Goal: Transaction & Acquisition: Purchase product/service

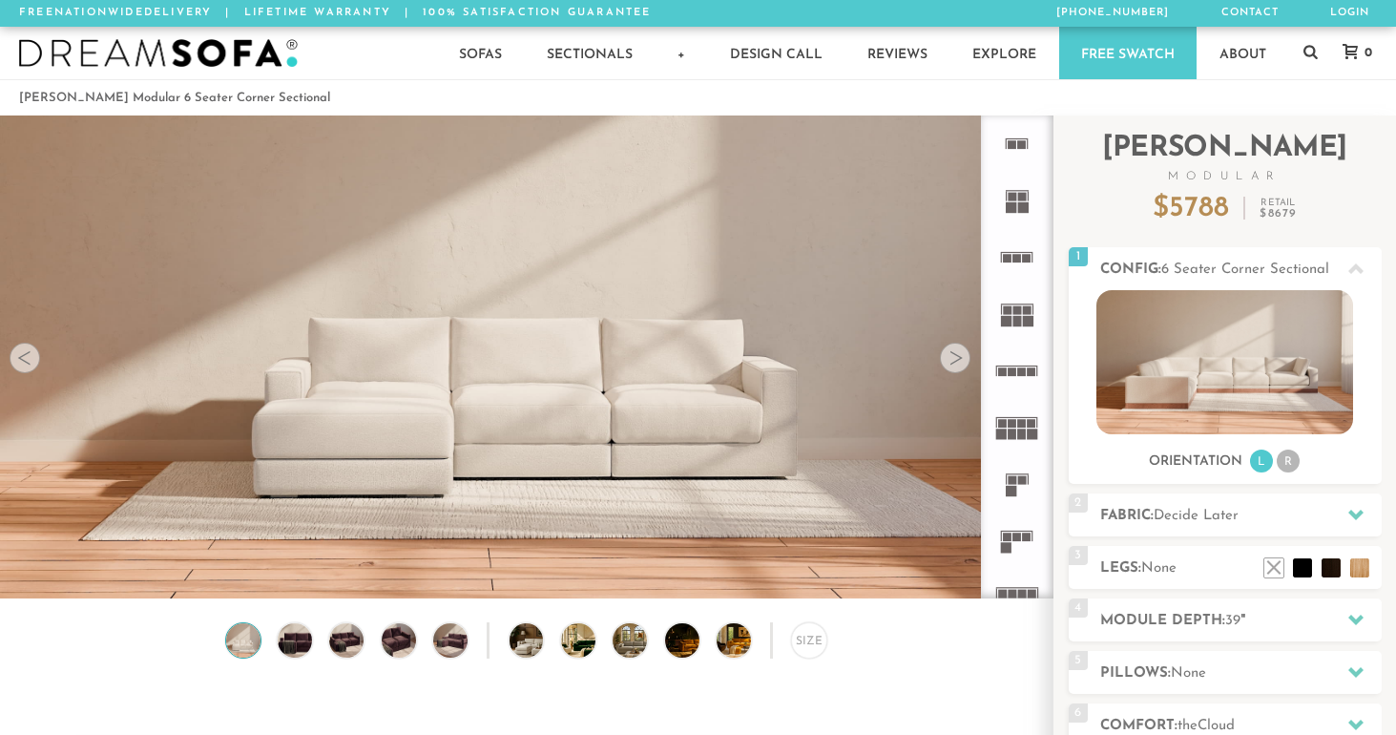
scroll to position [21050, 1396]
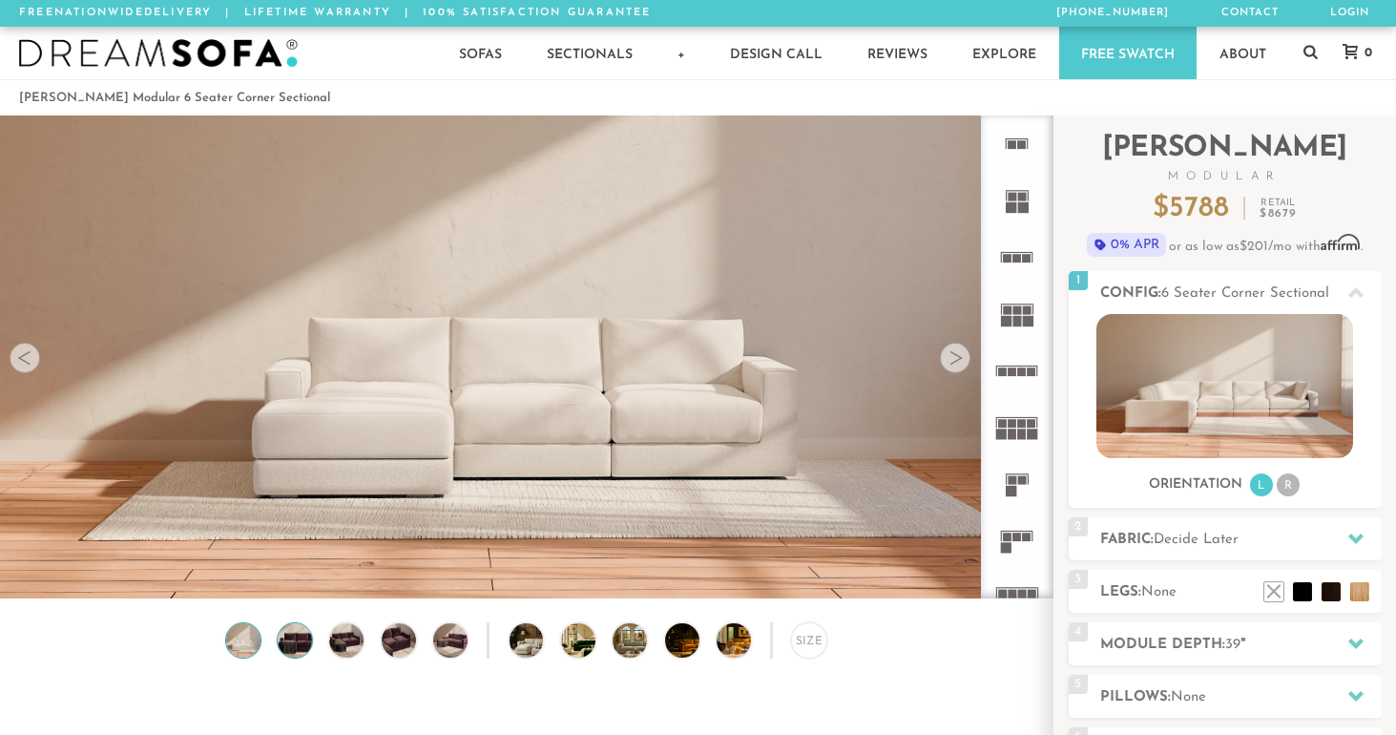
click at [297, 638] on img at bounding box center [294, 640] width 41 height 34
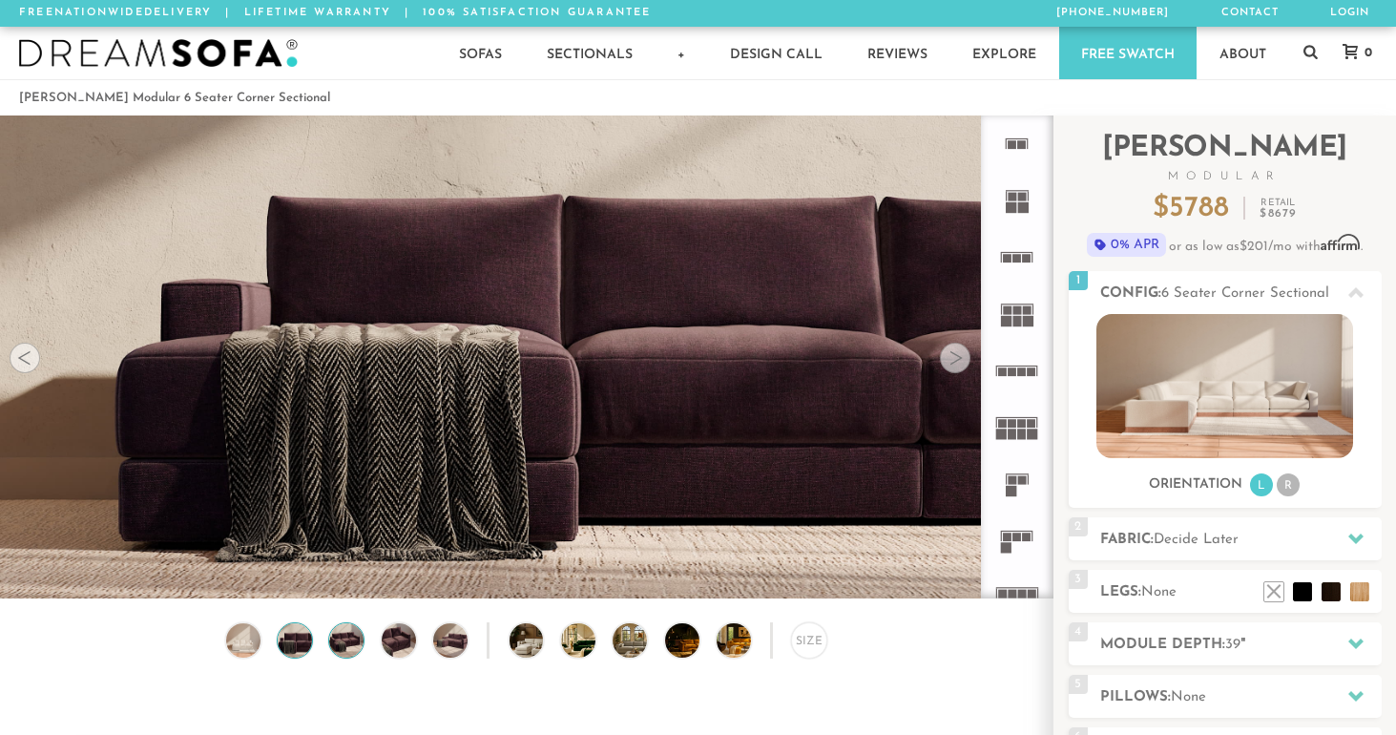
click at [360, 641] on img at bounding box center [346, 640] width 41 height 34
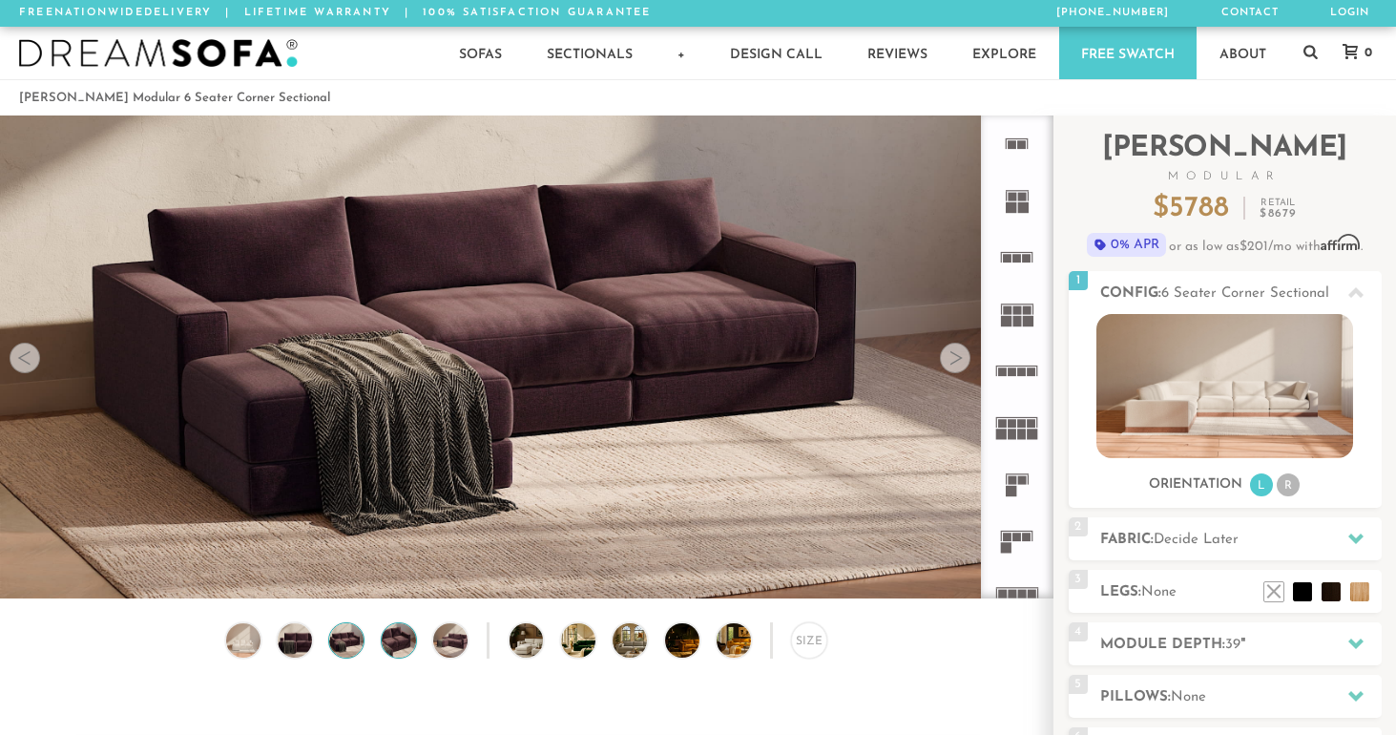
click at [395, 637] on img at bounding box center [398, 640] width 41 height 34
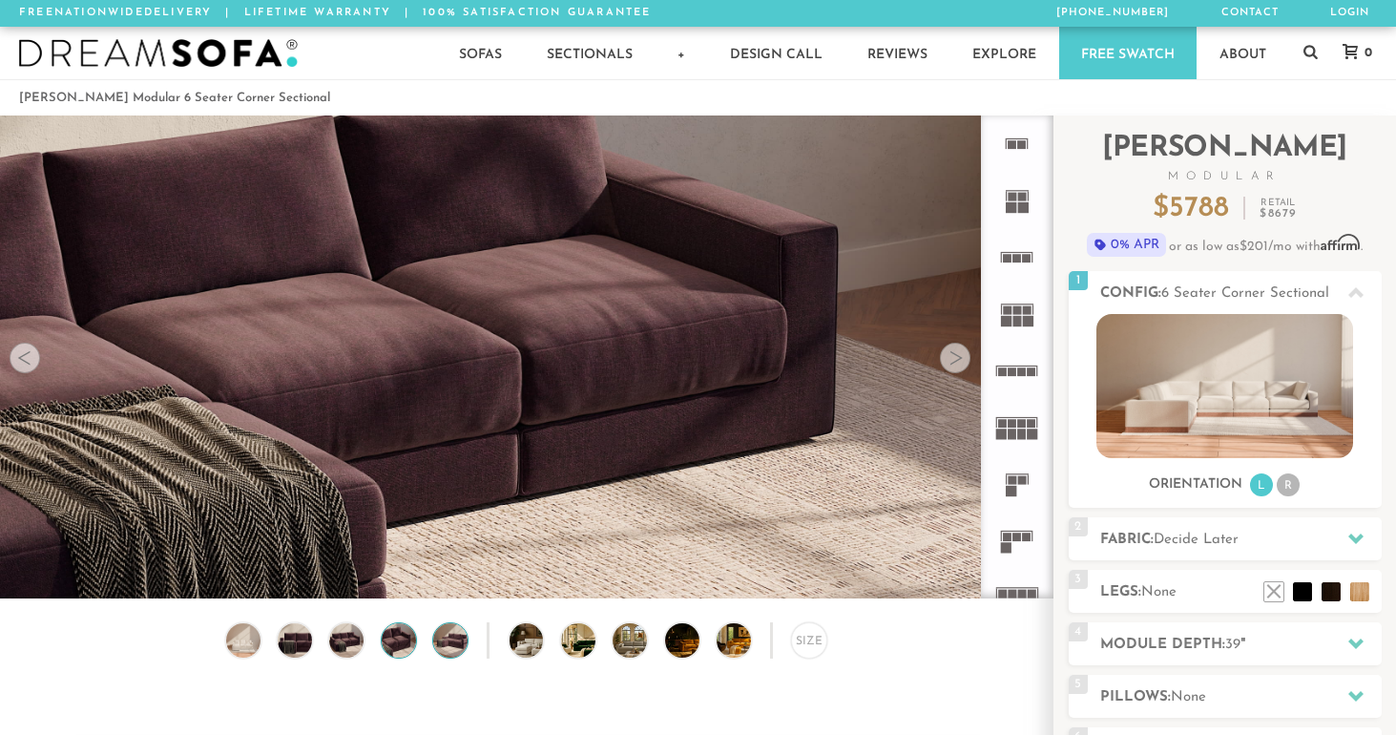
click at [460, 642] on img at bounding box center [450, 640] width 41 height 34
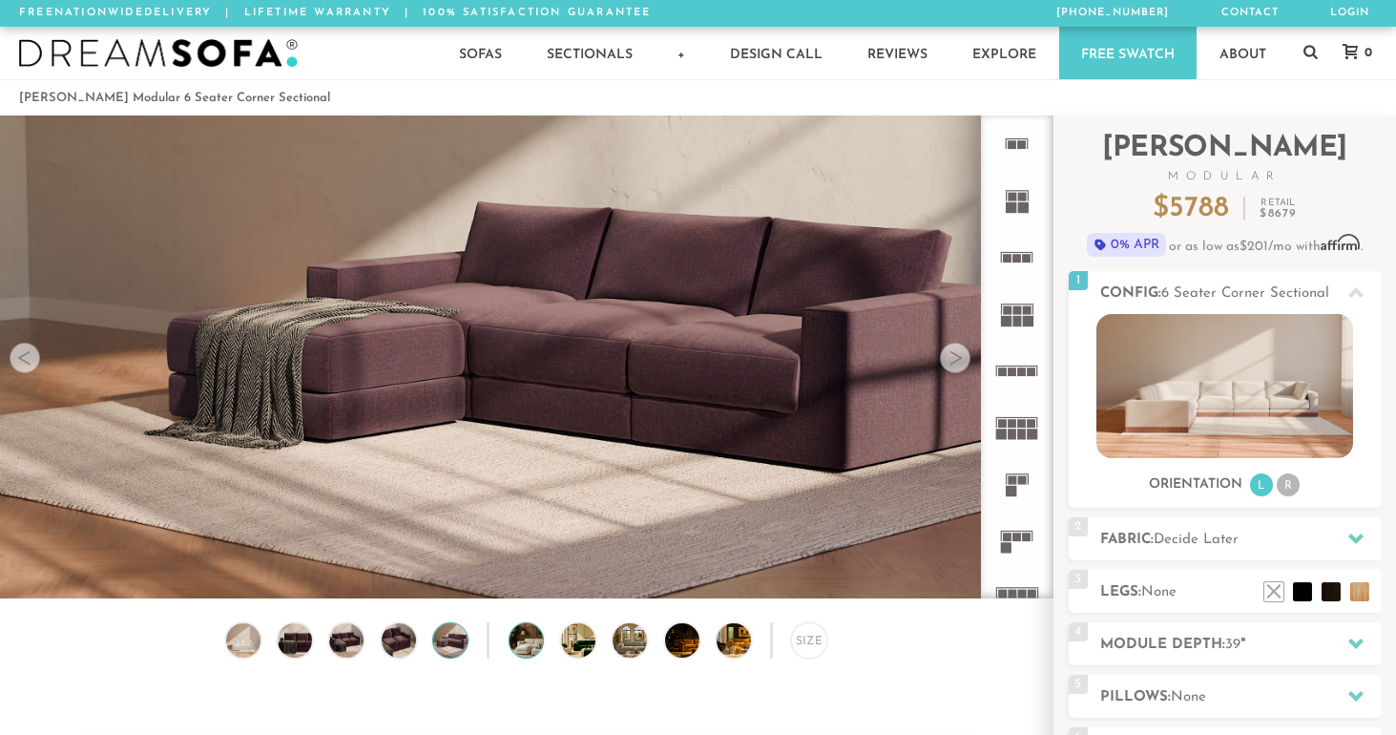
click at [524, 645] on img at bounding box center [540, 640] width 61 height 34
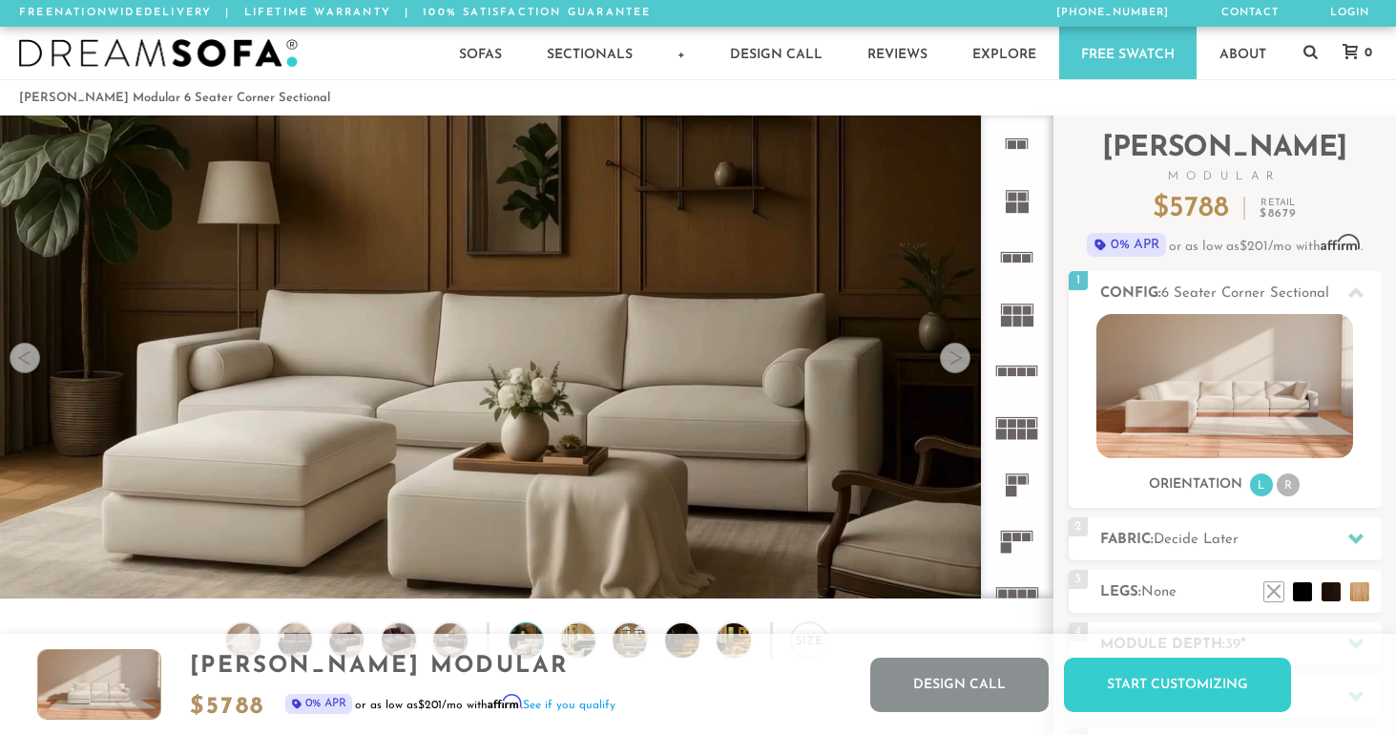
scroll to position [0, 0]
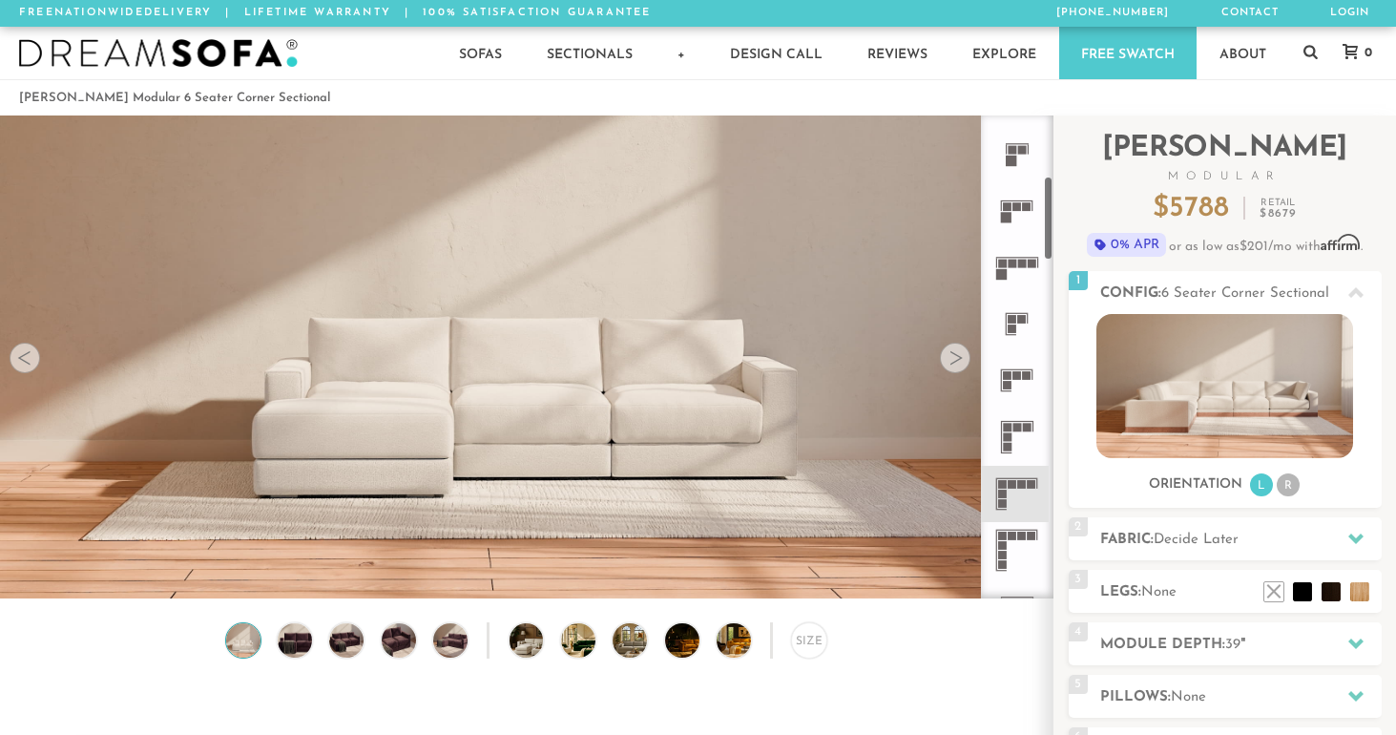
scroll to position [339, 0]
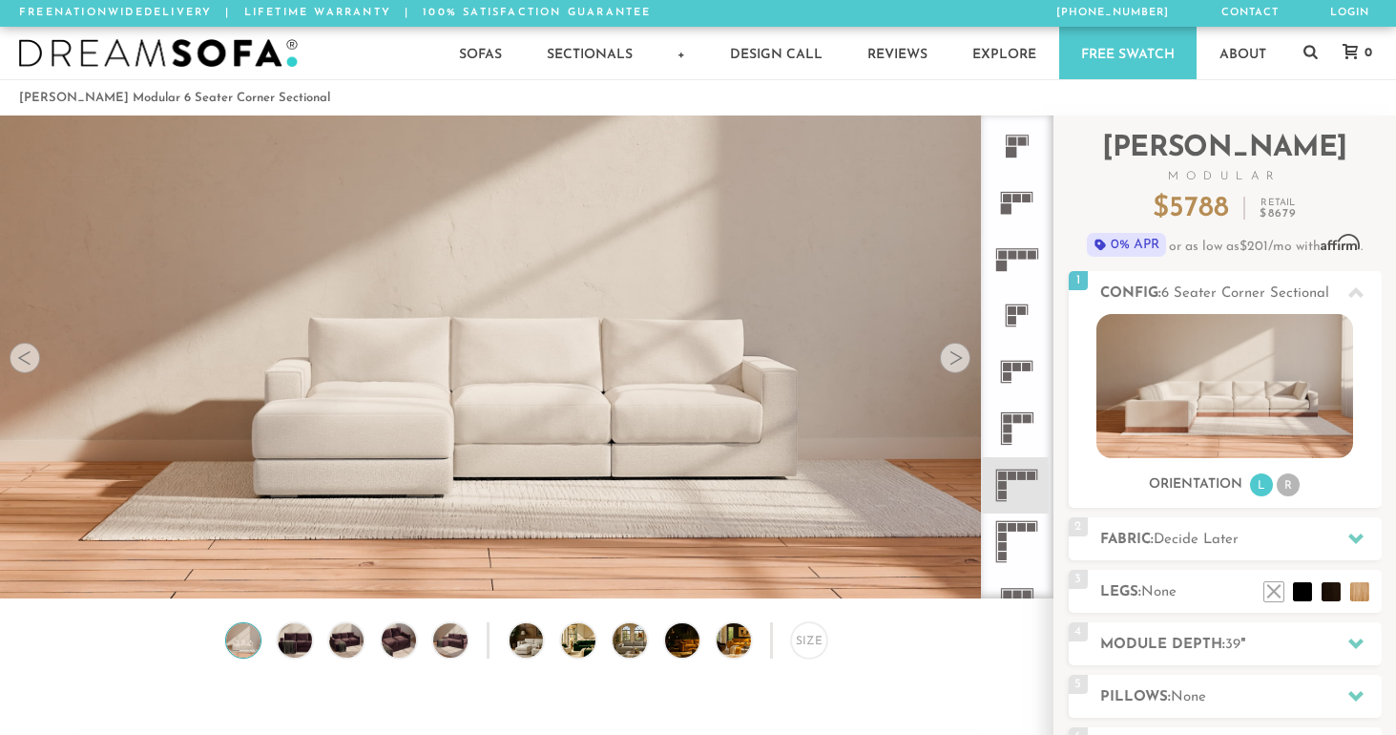
click at [1009, 421] on rect at bounding box center [1007, 418] width 9 height 9
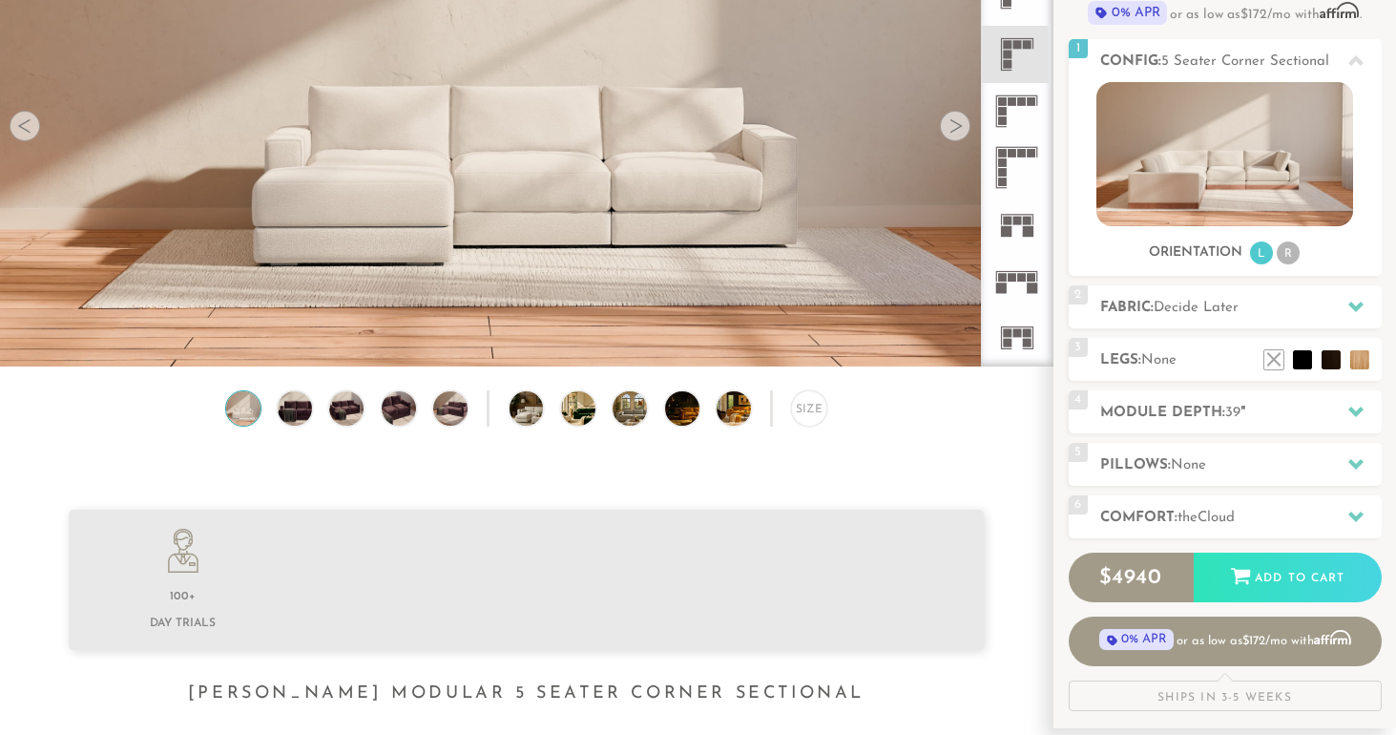
scroll to position [239, 0]
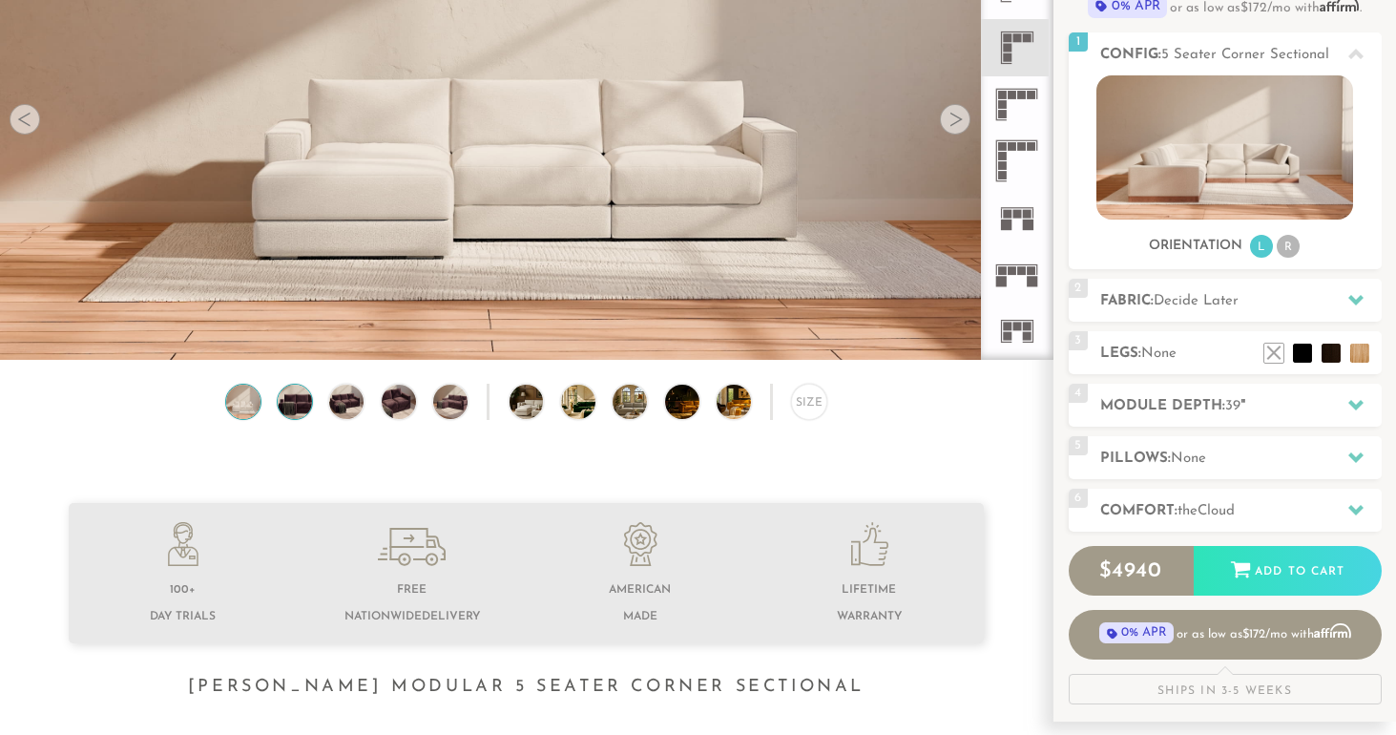
click at [294, 397] on img at bounding box center [294, 402] width 41 height 34
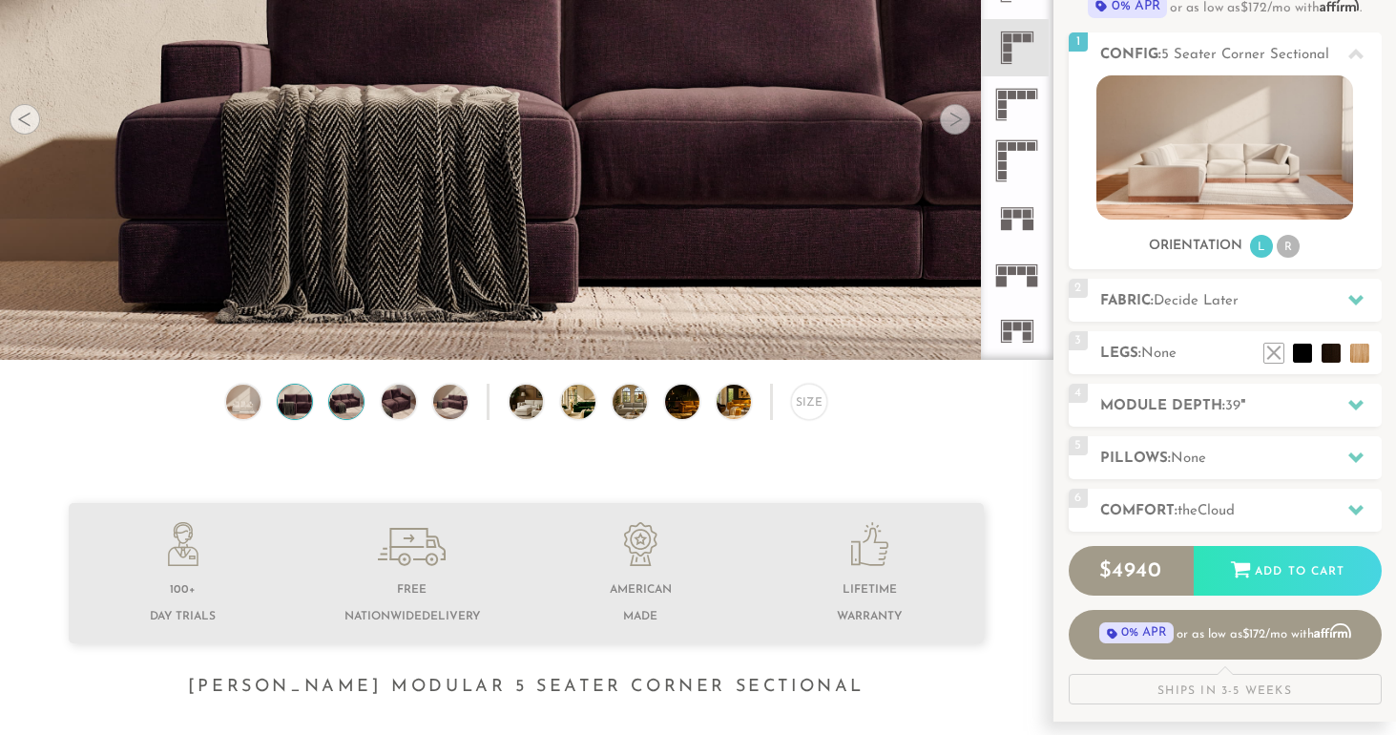
click at [347, 407] on img at bounding box center [346, 402] width 41 height 34
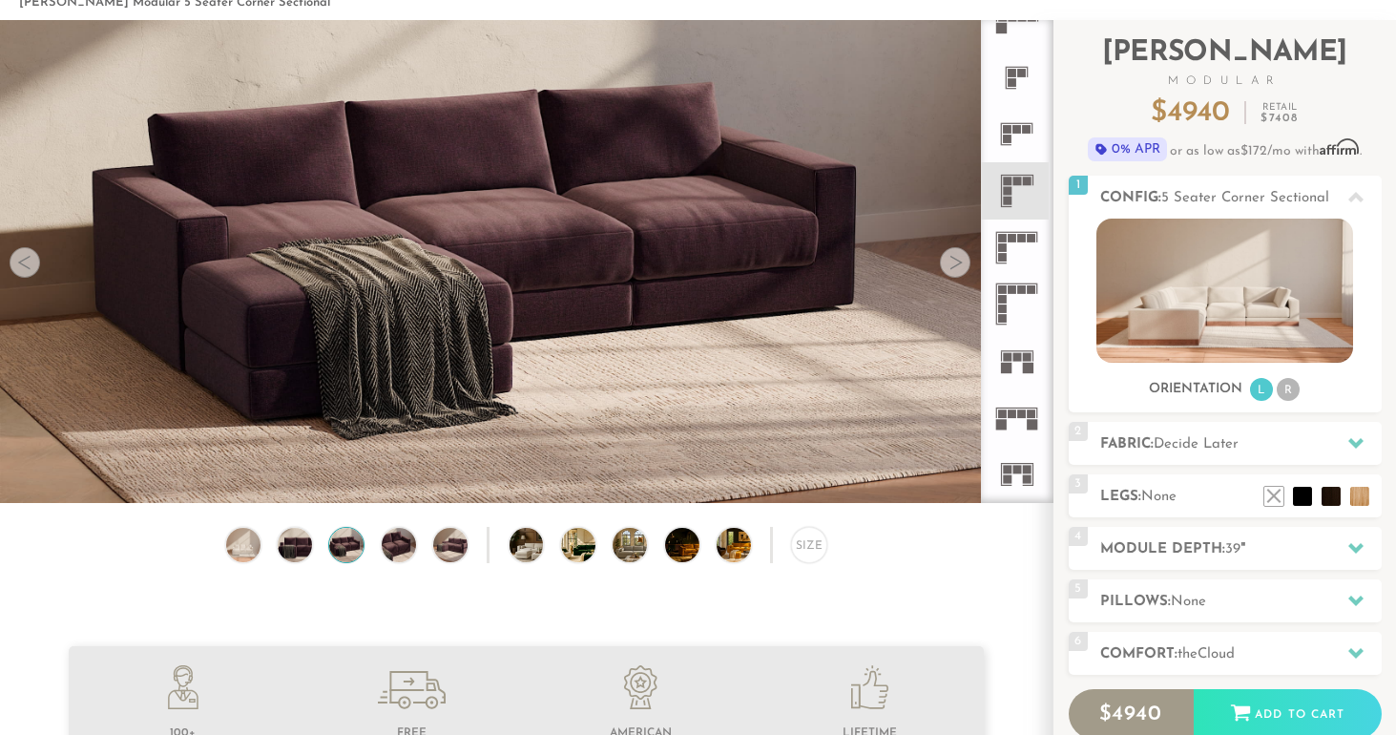
scroll to position [91, 0]
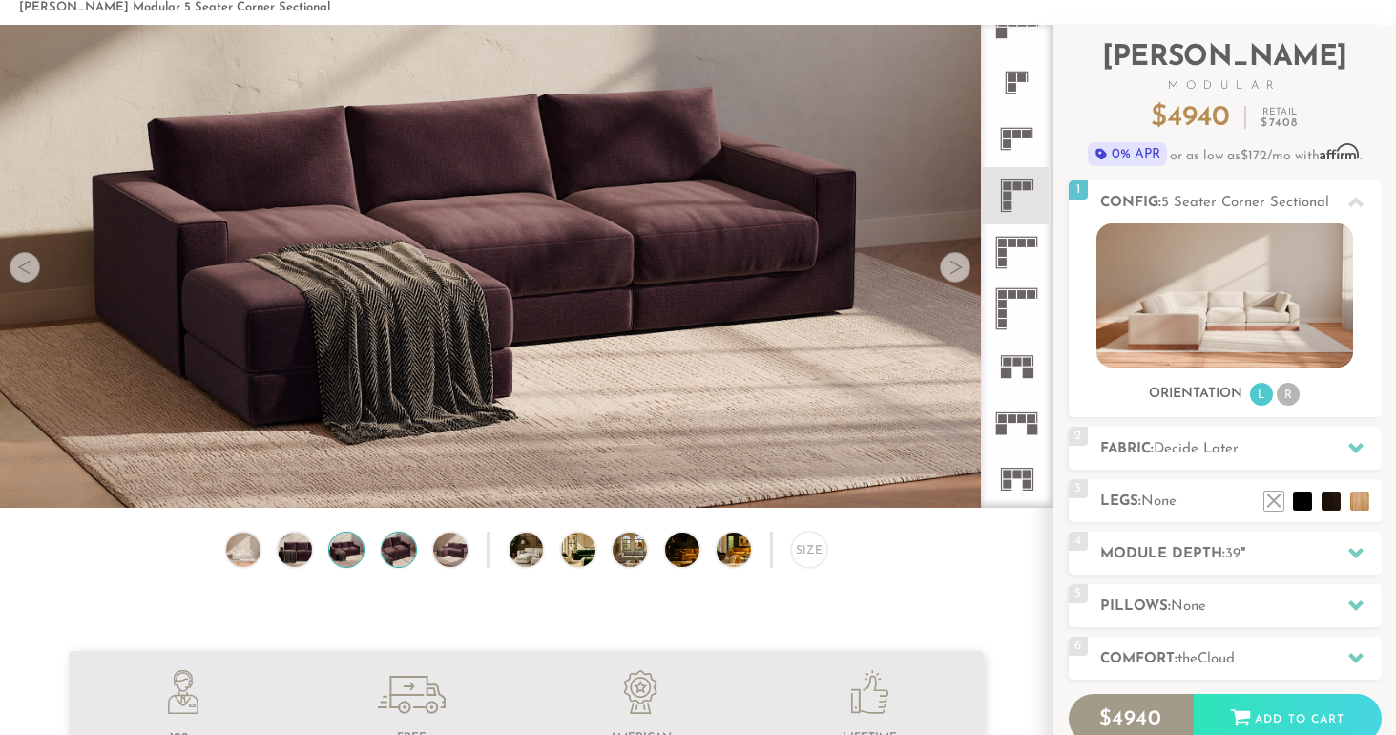
click at [395, 554] on img at bounding box center [398, 550] width 41 height 34
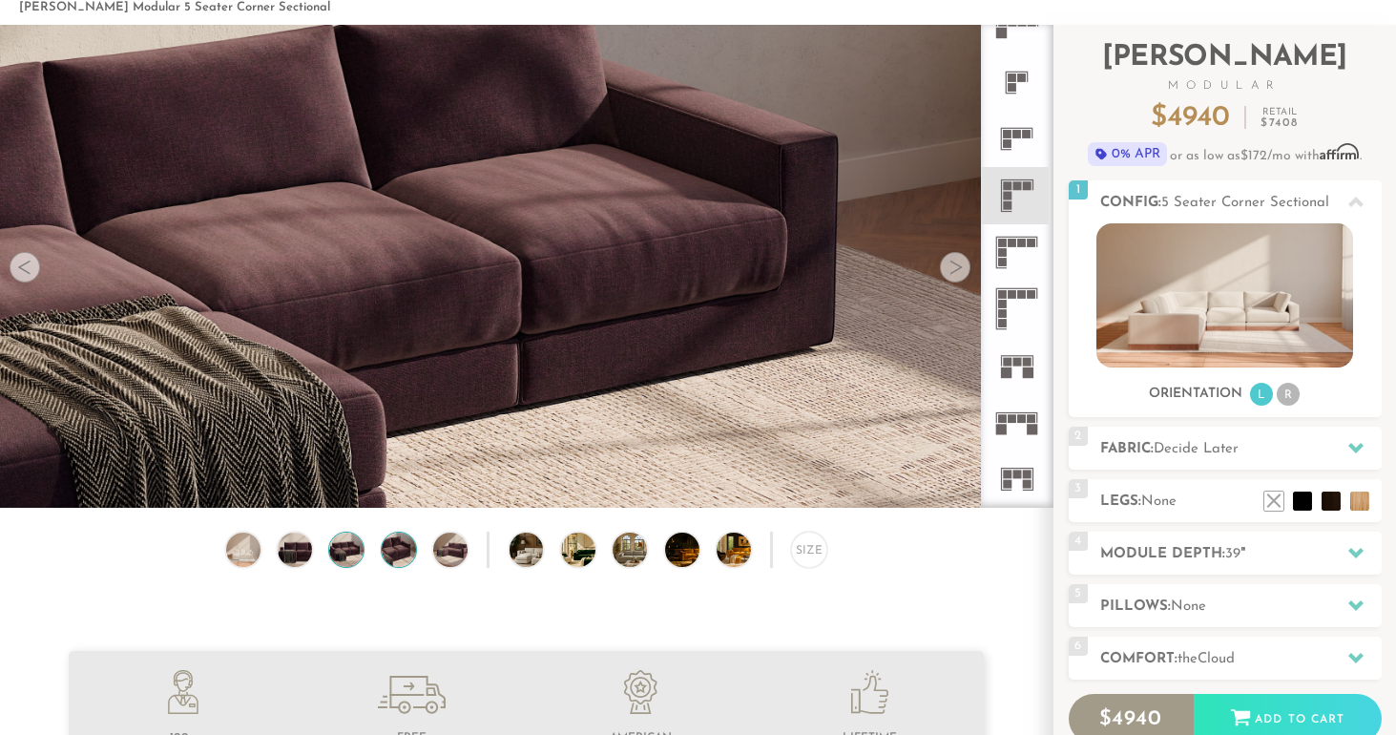
click at [345, 545] on img at bounding box center [346, 550] width 41 height 34
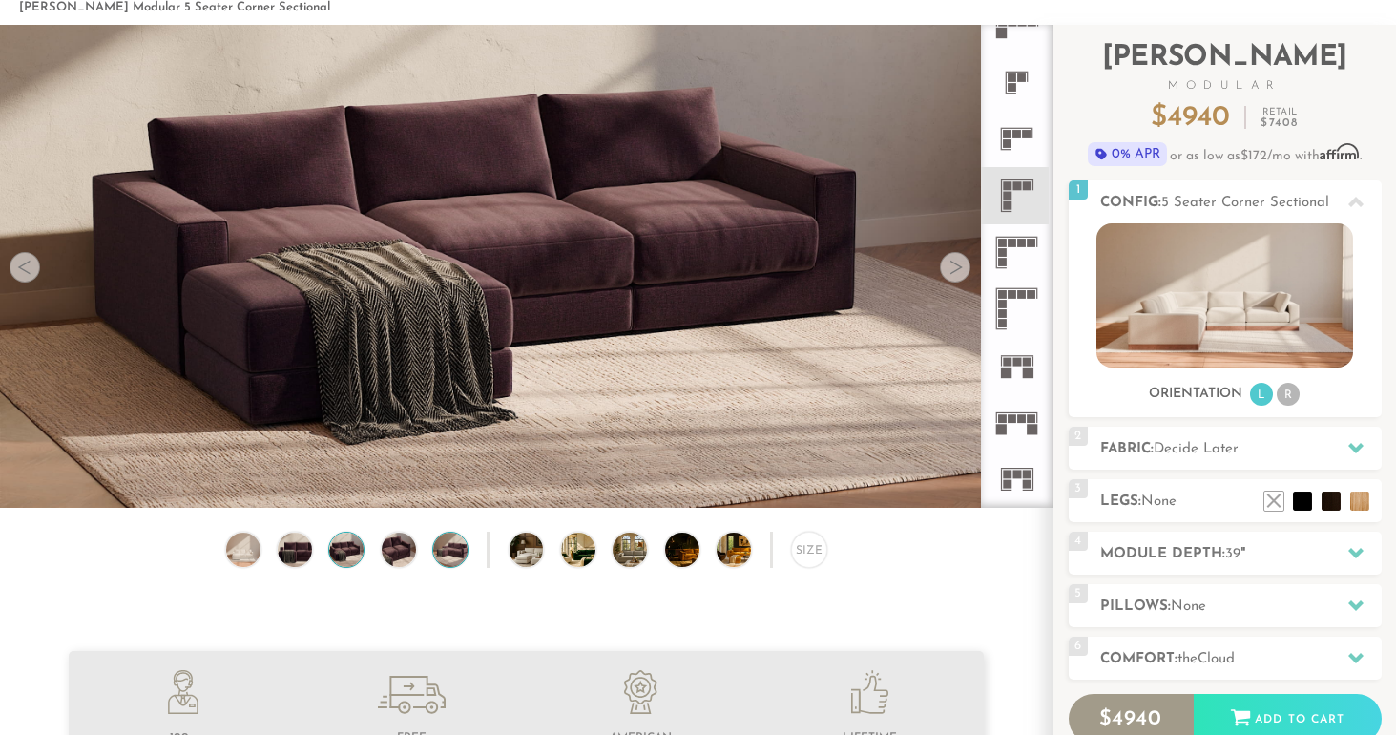
click at [456, 546] on img at bounding box center [450, 550] width 41 height 34
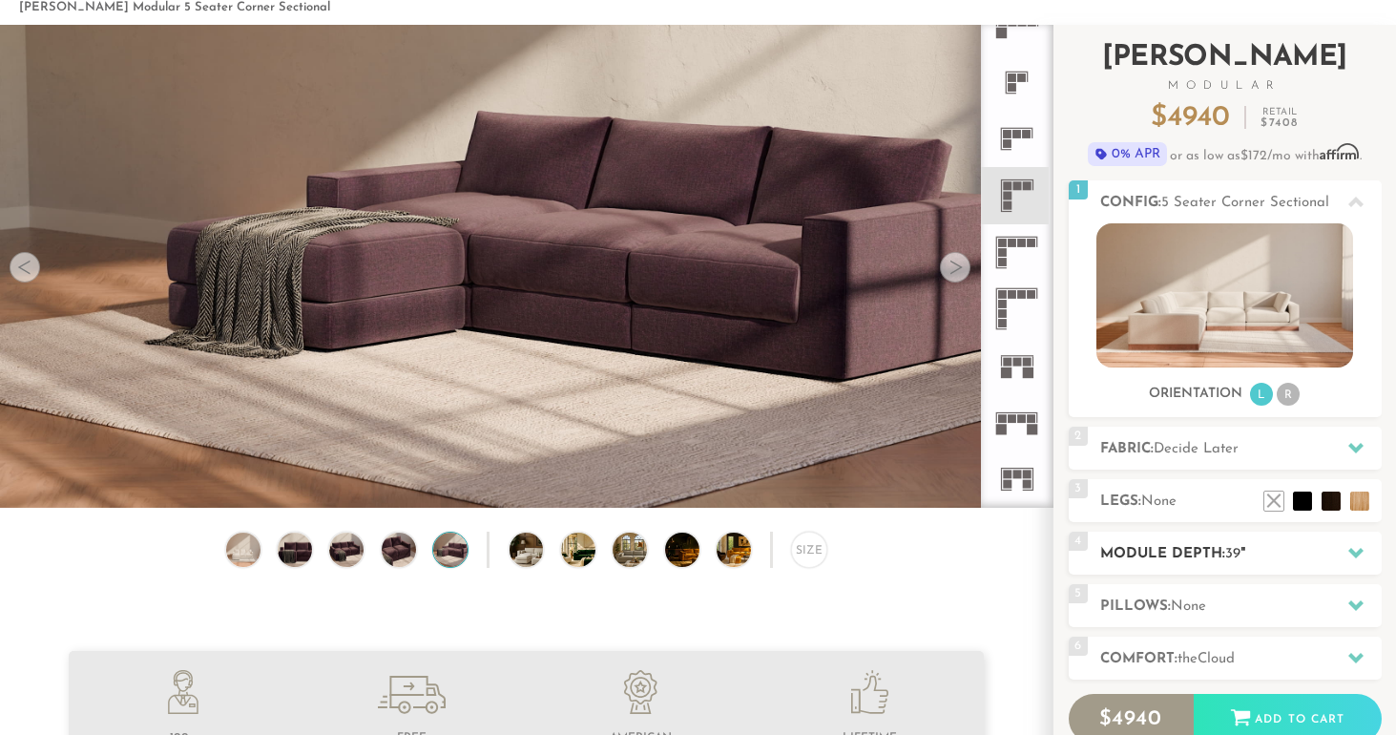
click at [1209, 559] on h2 "Module Depth: 39 "" at bounding box center [1241, 554] width 282 height 22
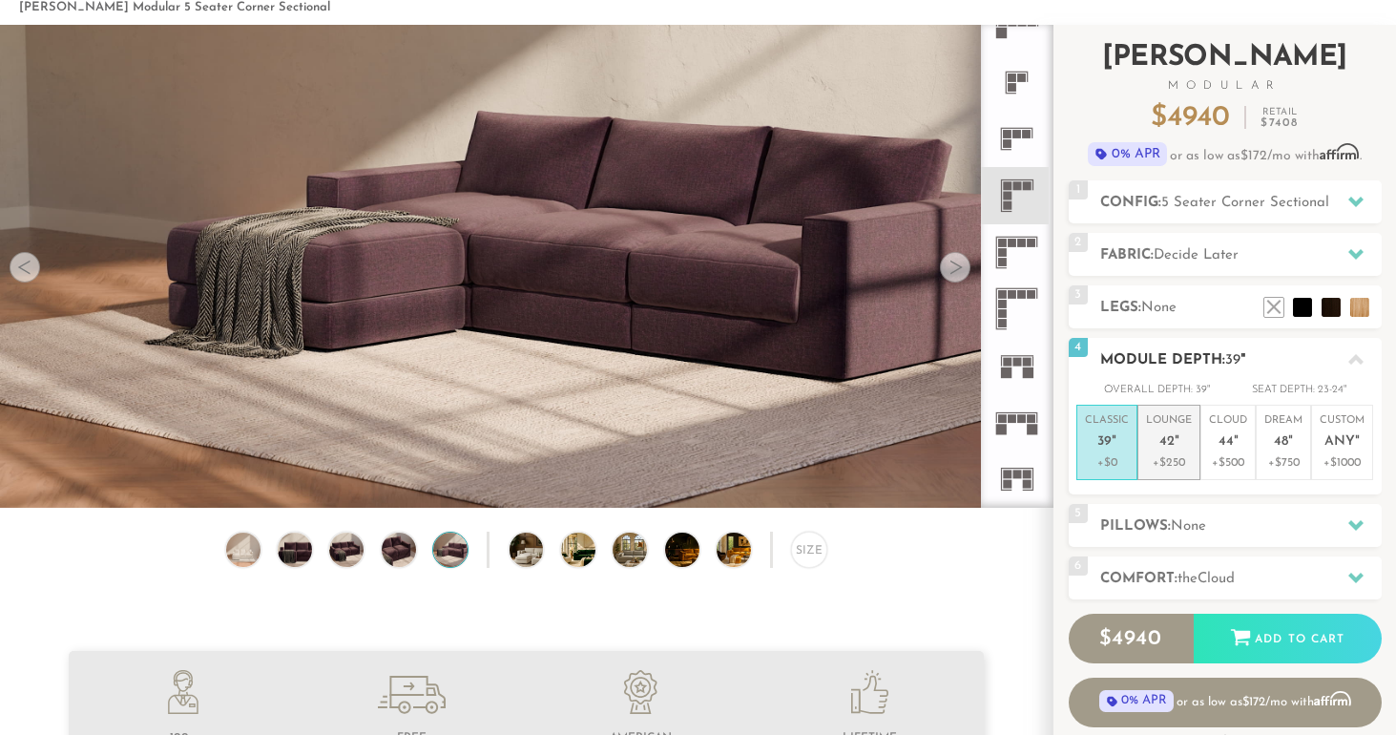
click at [1176, 443] on em """ at bounding box center [1177, 442] width 5 height 16
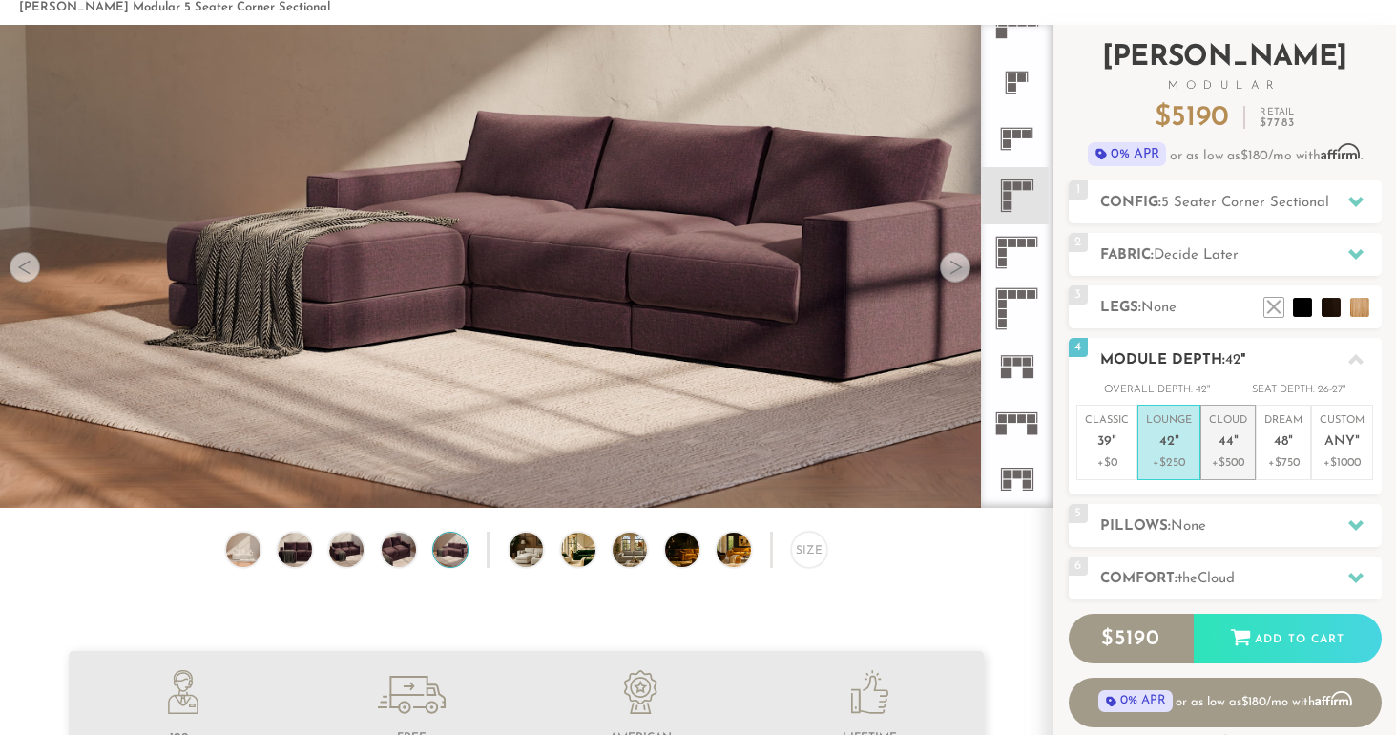
click at [1231, 440] on span "44" at bounding box center [1226, 442] width 15 height 16
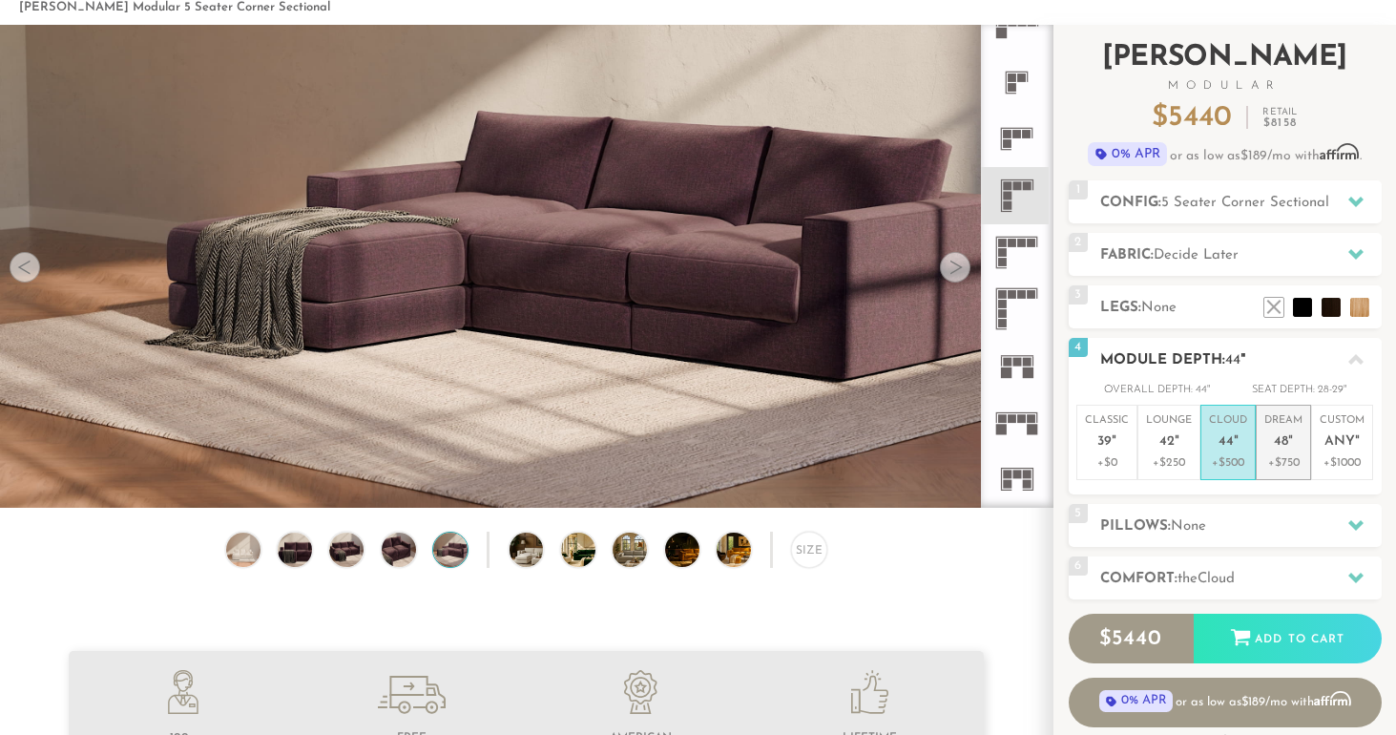
click at [1284, 442] on span "48" at bounding box center [1281, 442] width 14 height 16
click at [1241, 442] on p "Cloud 44 "" at bounding box center [1228, 433] width 38 height 41
click at [1168, 448] on span "42" at bounding box center [1167, 442] width 15 height 16
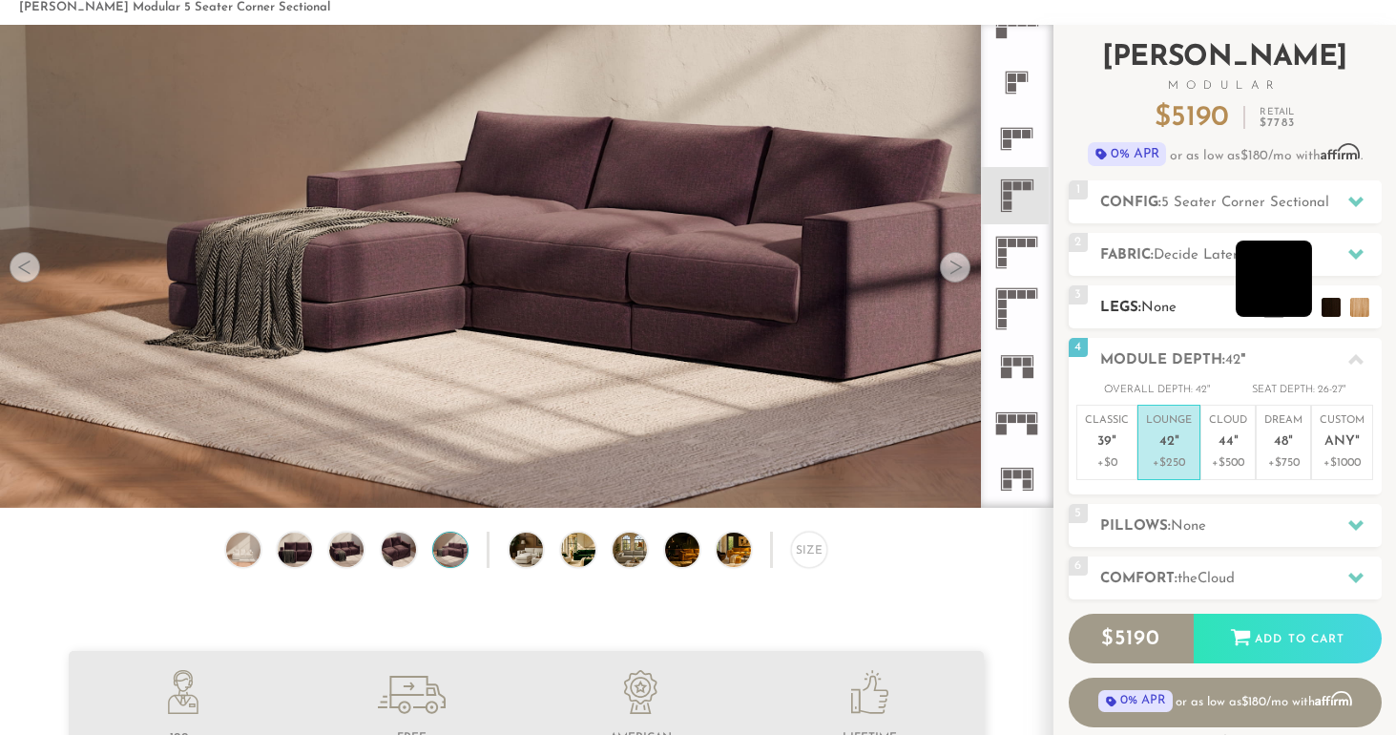
click at [1296, 313] on li at bounding box center [1274, 279] width 76 height 76
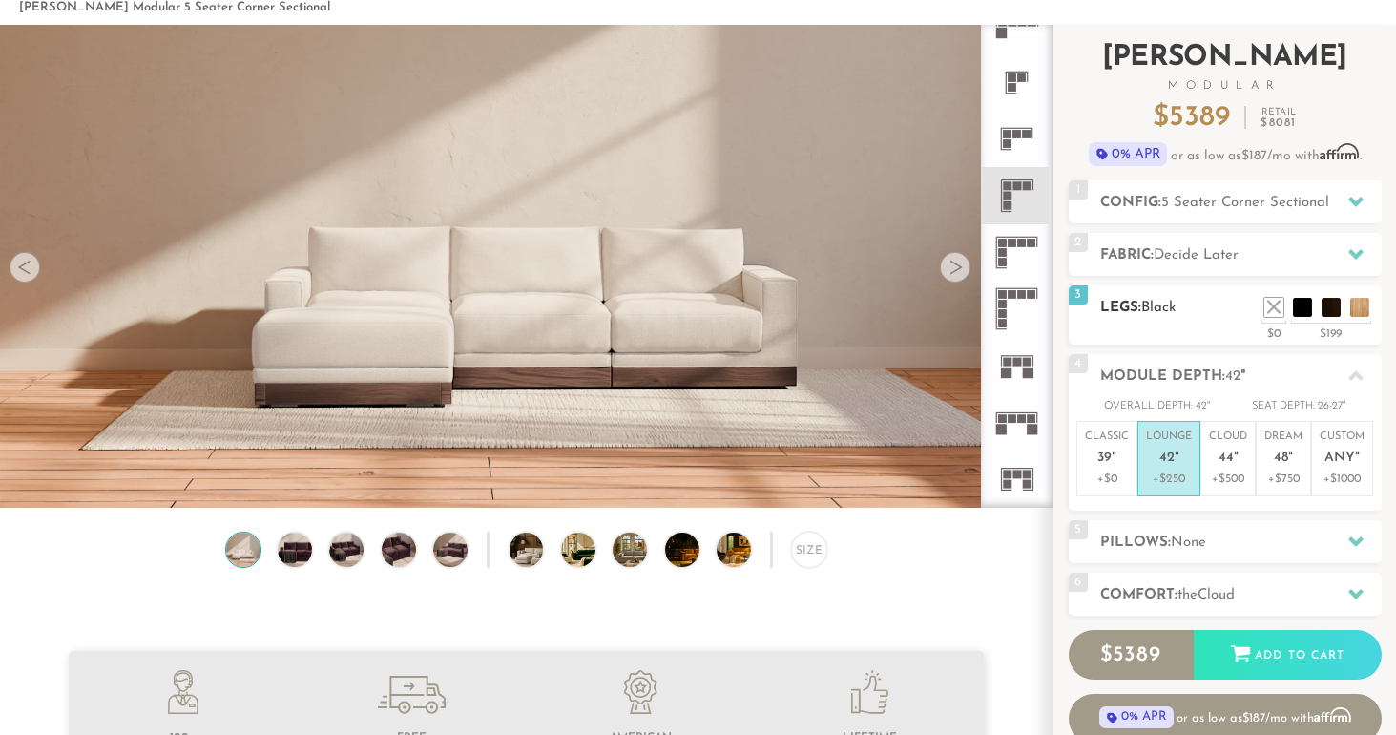
click at [1327, 317] on h2 "Legs: Black" at bounding box center [1241, 308] width 282 height 22
click at [1331, 304] on li at bounding box center [1303, 279] width 76 height 76
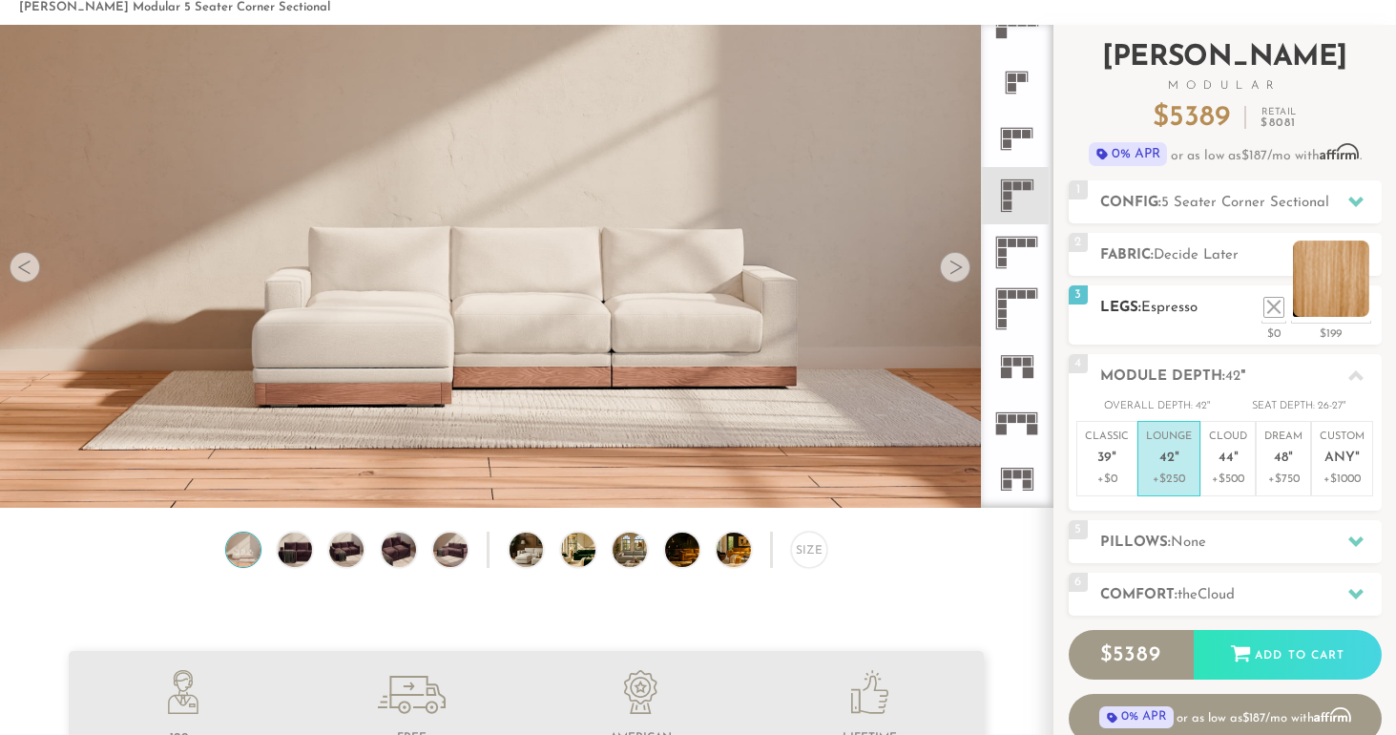
click at [1369, 305] on li at bounding box center [1331, 279] width 76 height 76
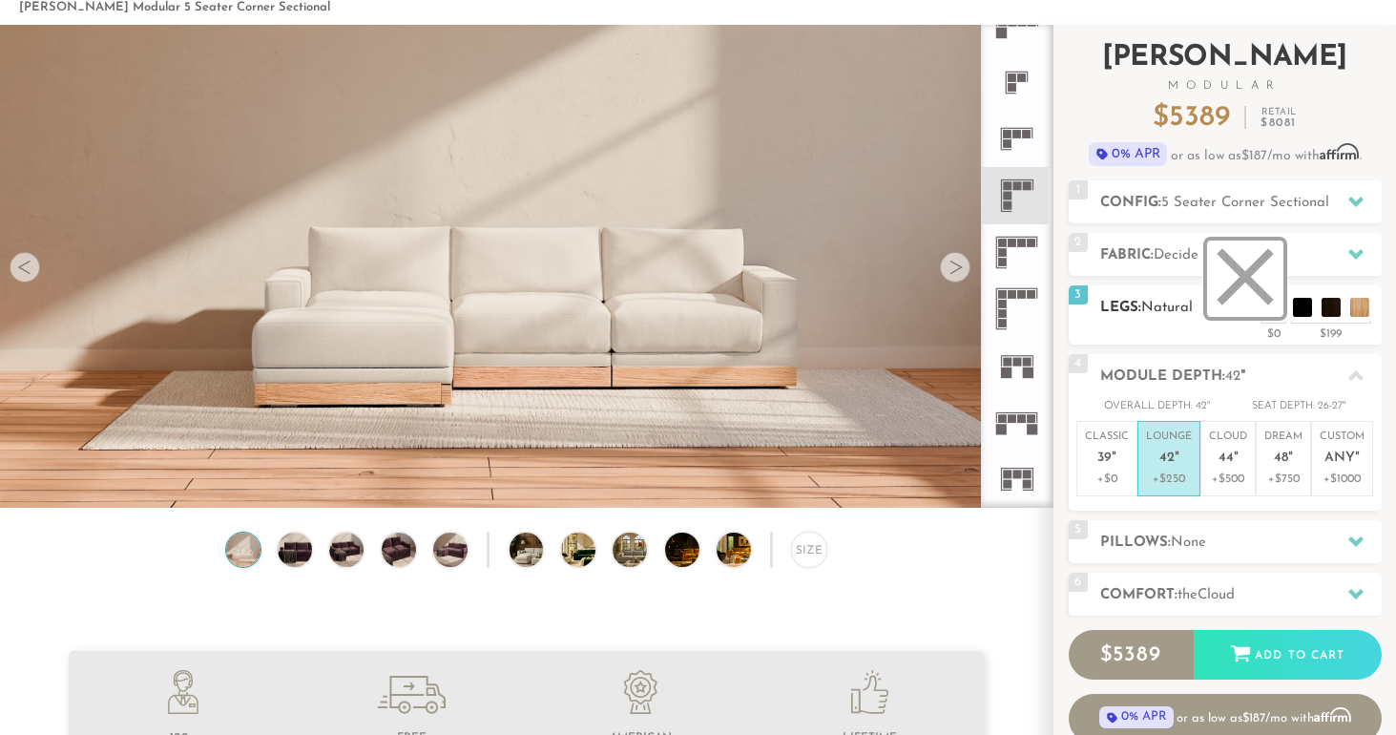
click at [1267, 314] on li at bounding box center [1245, 279] width 76 height 76
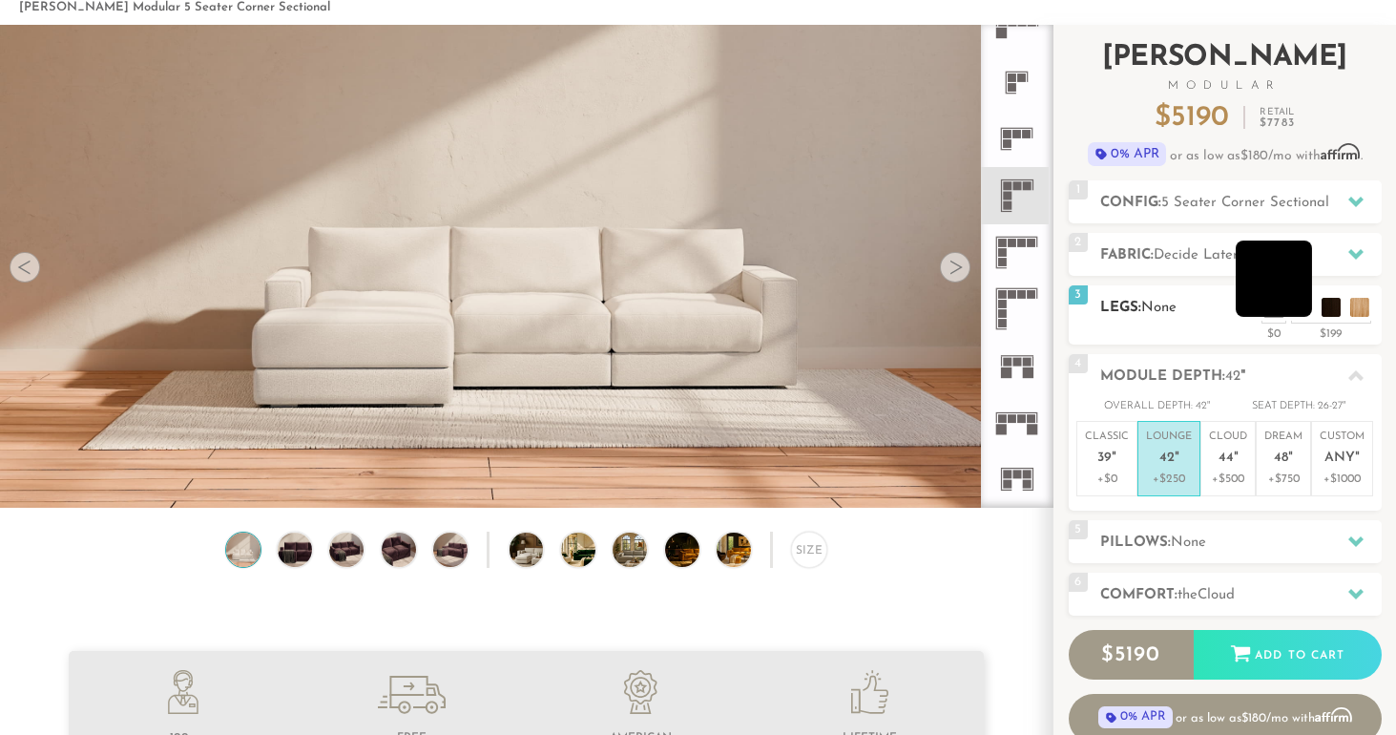
click at [1299, 311] on li at bounding box center [1274, 279] width 76 height 76
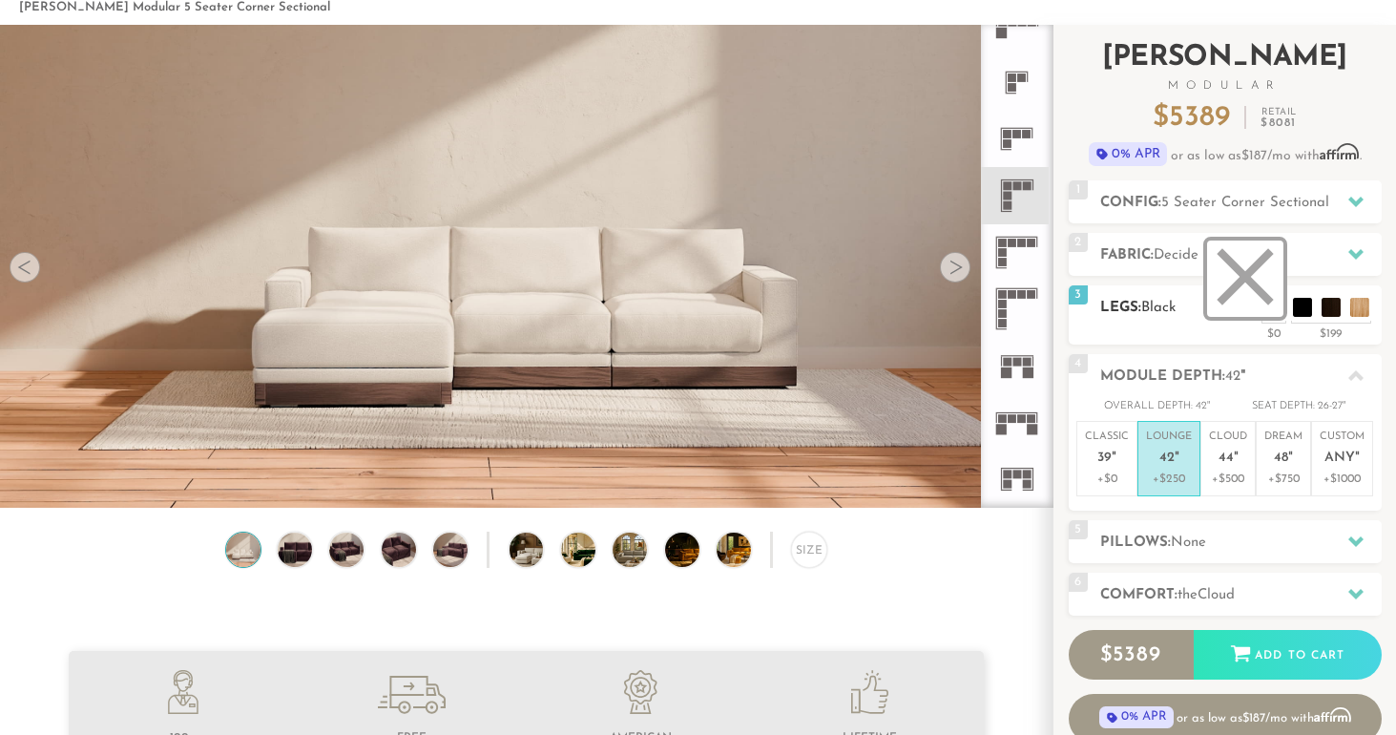
click at [1274, 307] on li at bounding box center [1245, 279] width 76 height 76
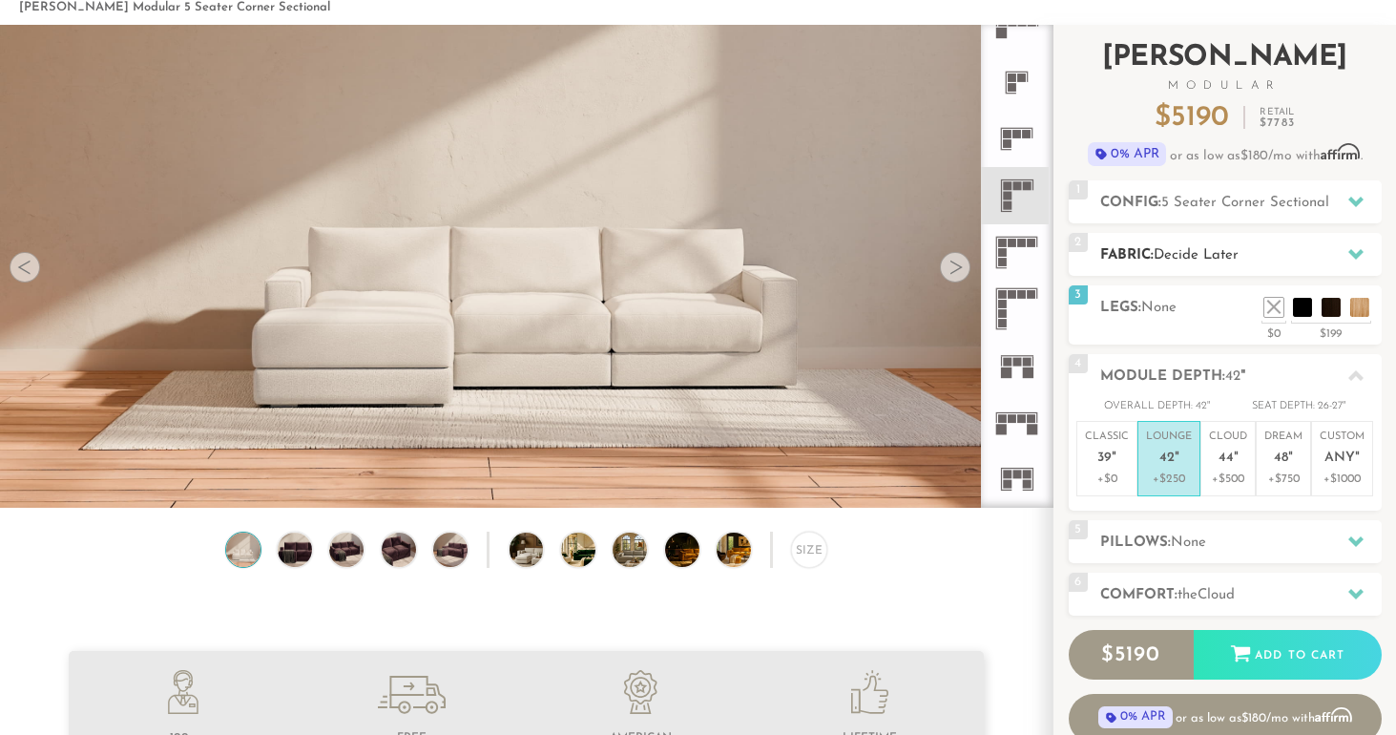
click at [1239, 257] on span "Decide Later" at bounding box center [1196, 255] width 85 height 14
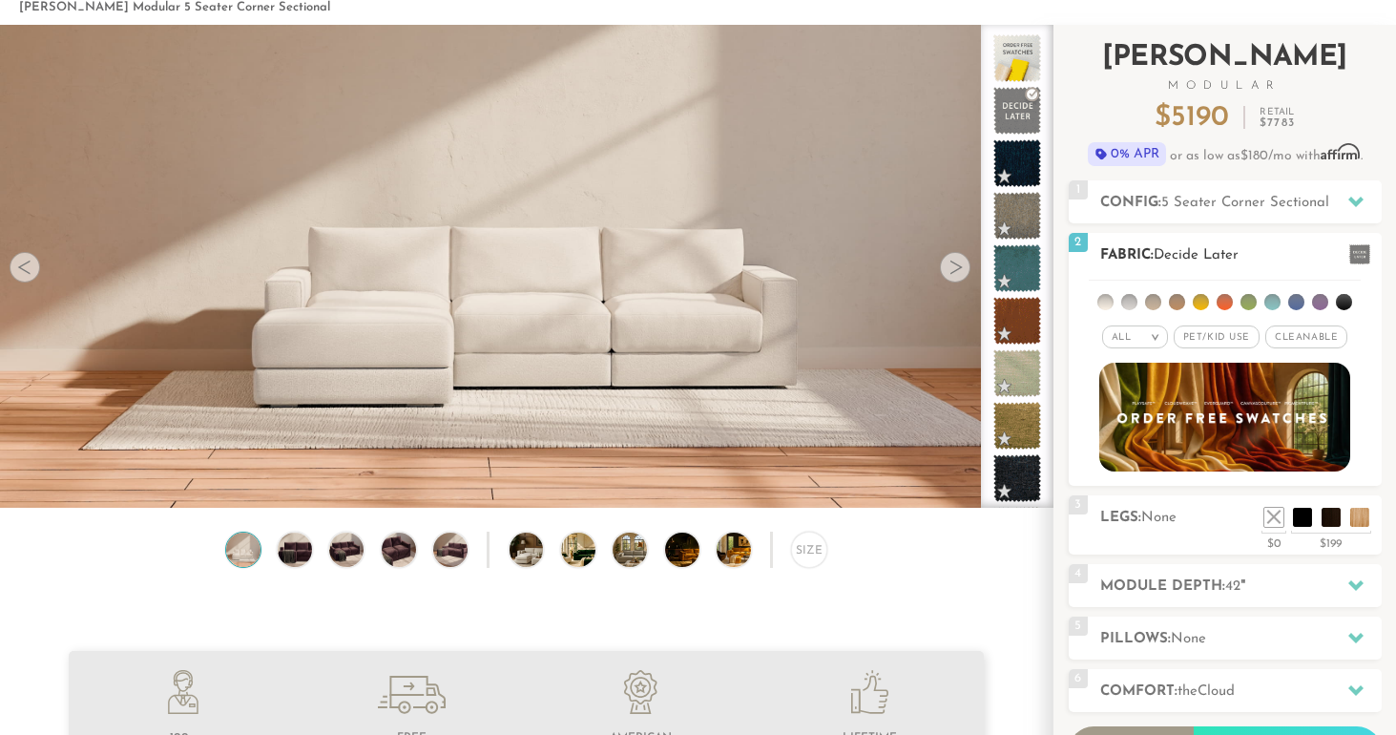
click at [1295, 299] on li at bounding box center [1296, 302] width 16 height 16
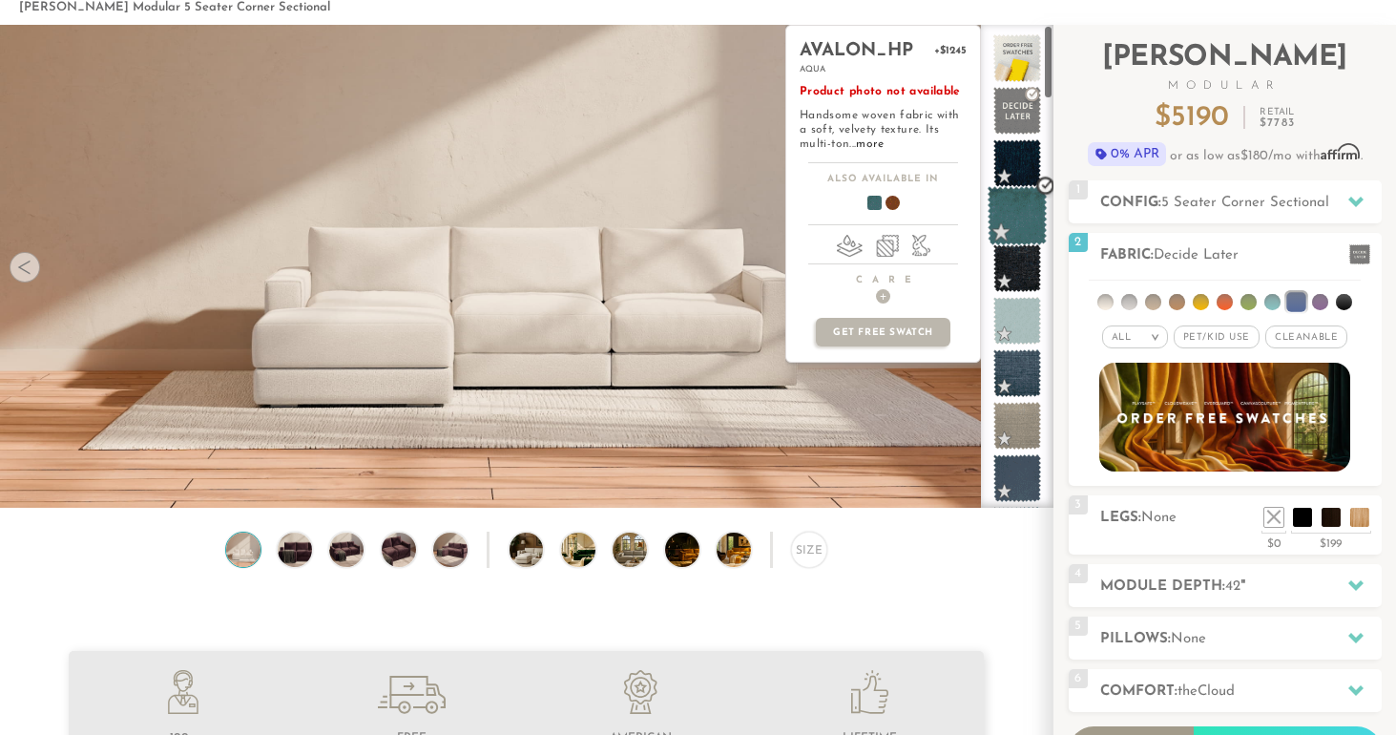
click at [1028, 223] on span at bounding box center [1018, 216] width 60 height 60
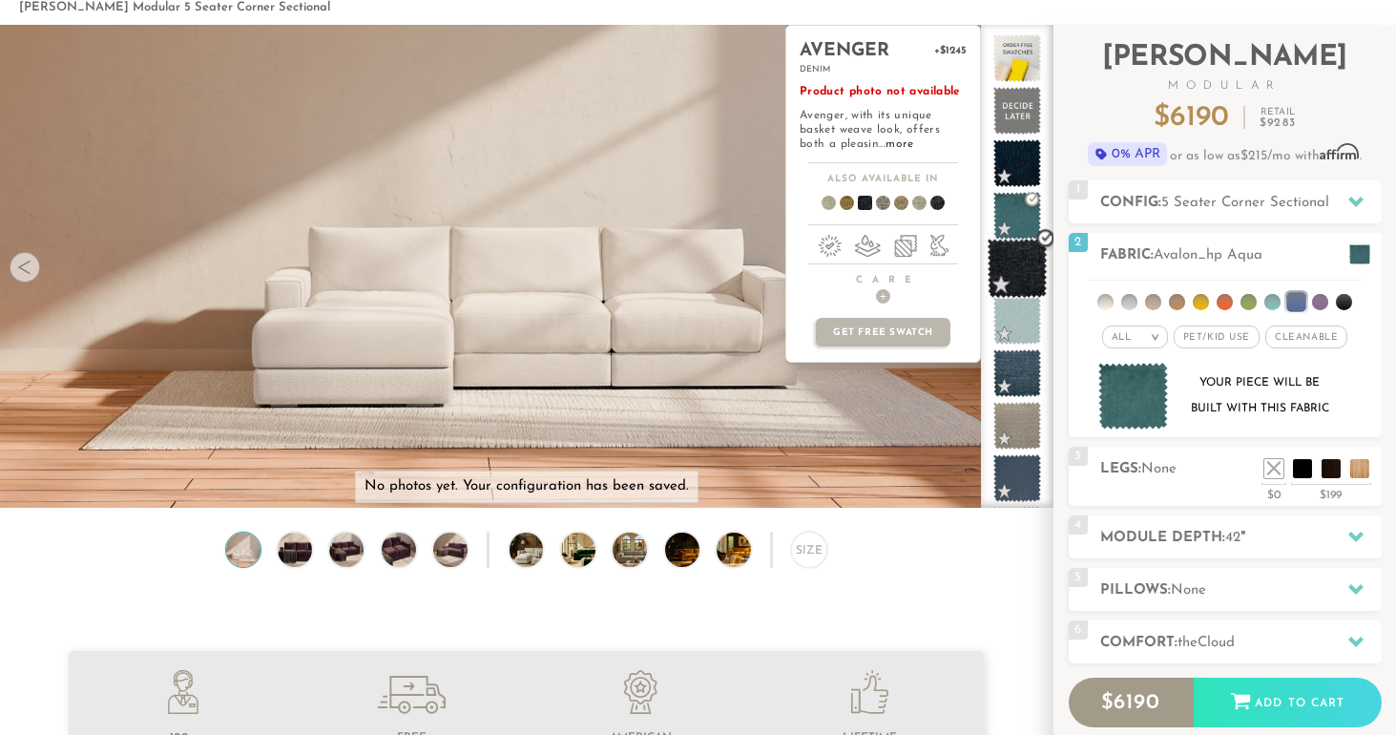
click at [1024, 275] on span at bounding box center [1018, 269] width 60 height 60
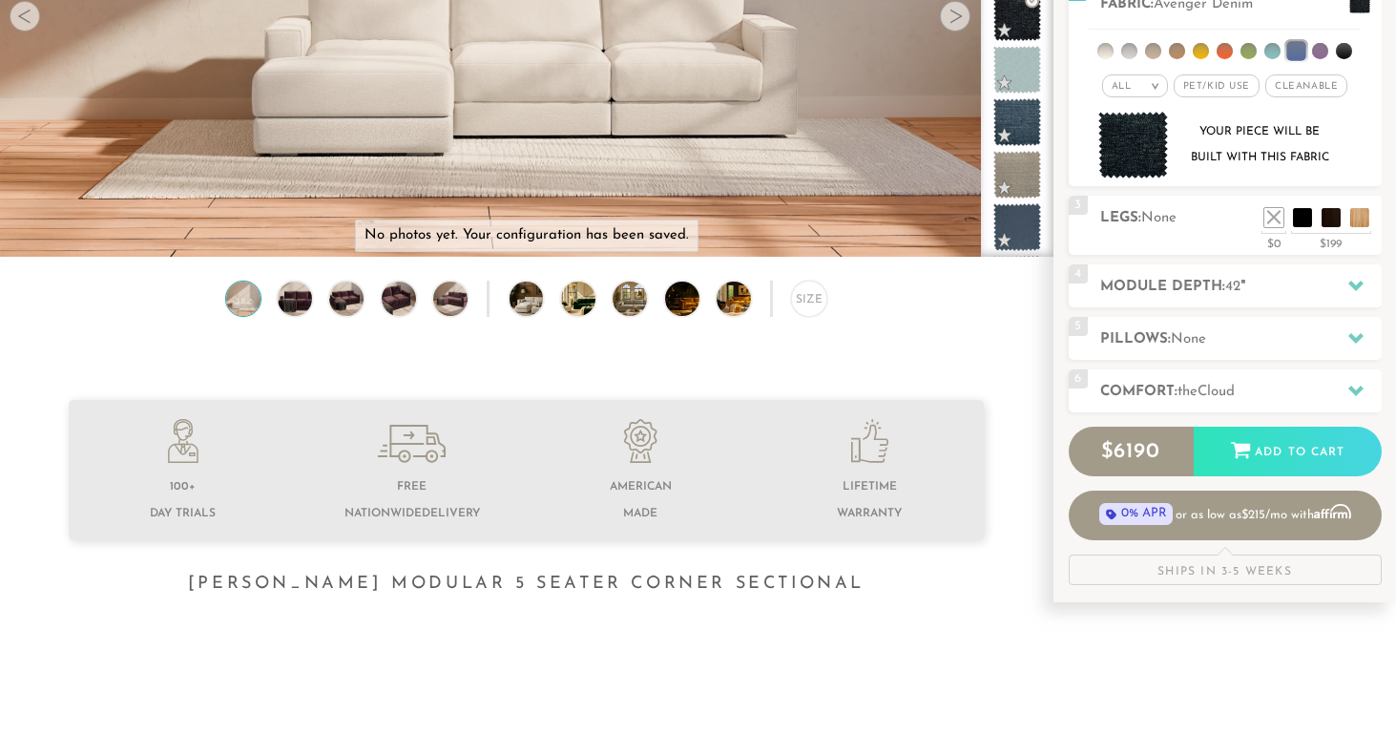
scroll to position [344, 0]
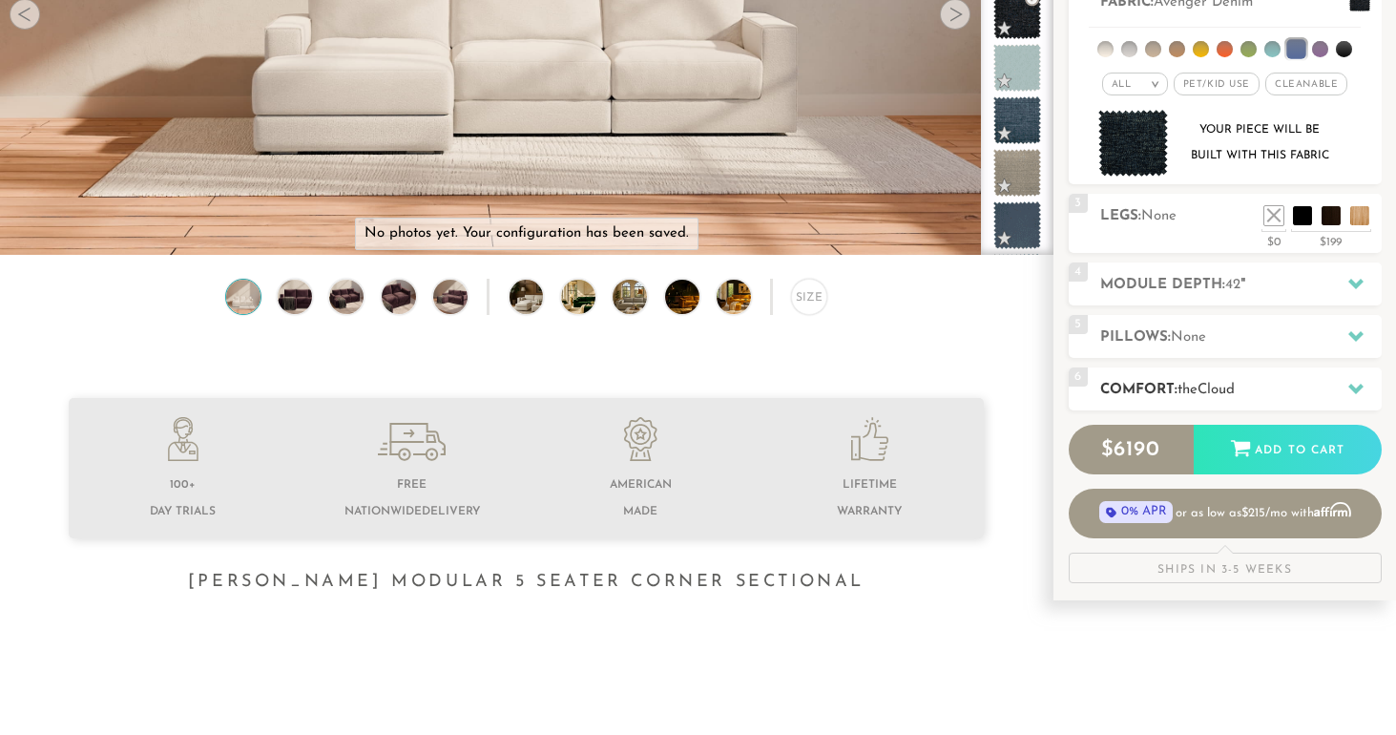
click at [1235, 397] on span "Cloud" at bounding box center [1216, 390] width 37 height 14
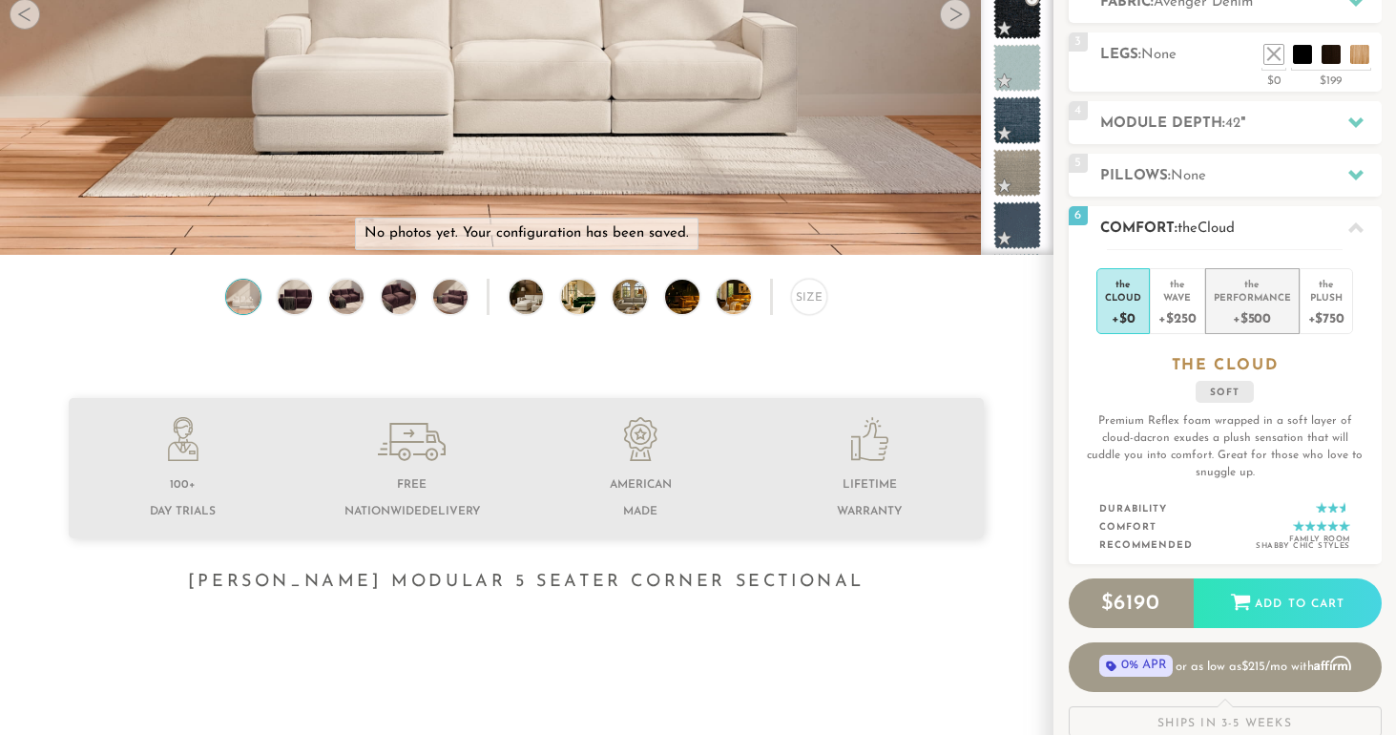
click at [1231, 308] on div "+$500" at bounding box center [1252, 317] width 77 height 28
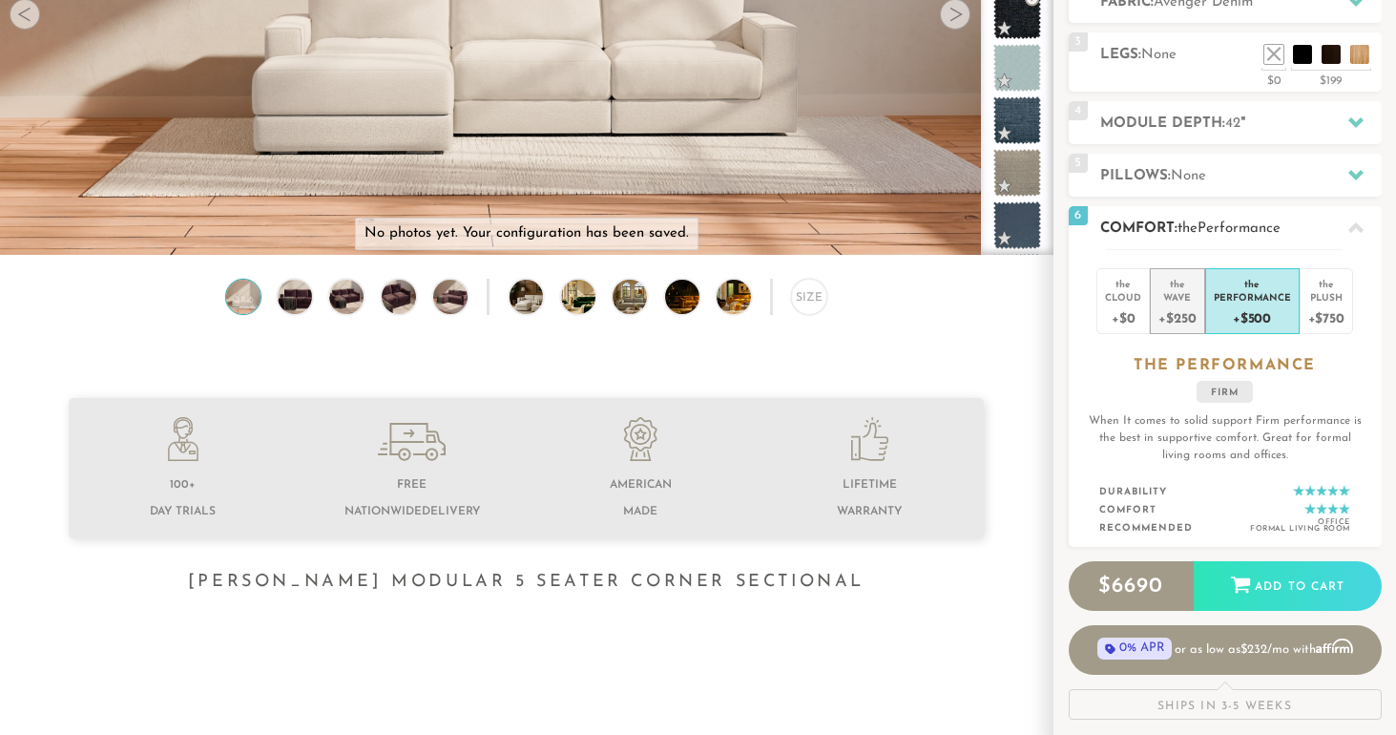
click at [1175, 298] on div "Wave" at bounding box center [1177, 296] width 37 height 13
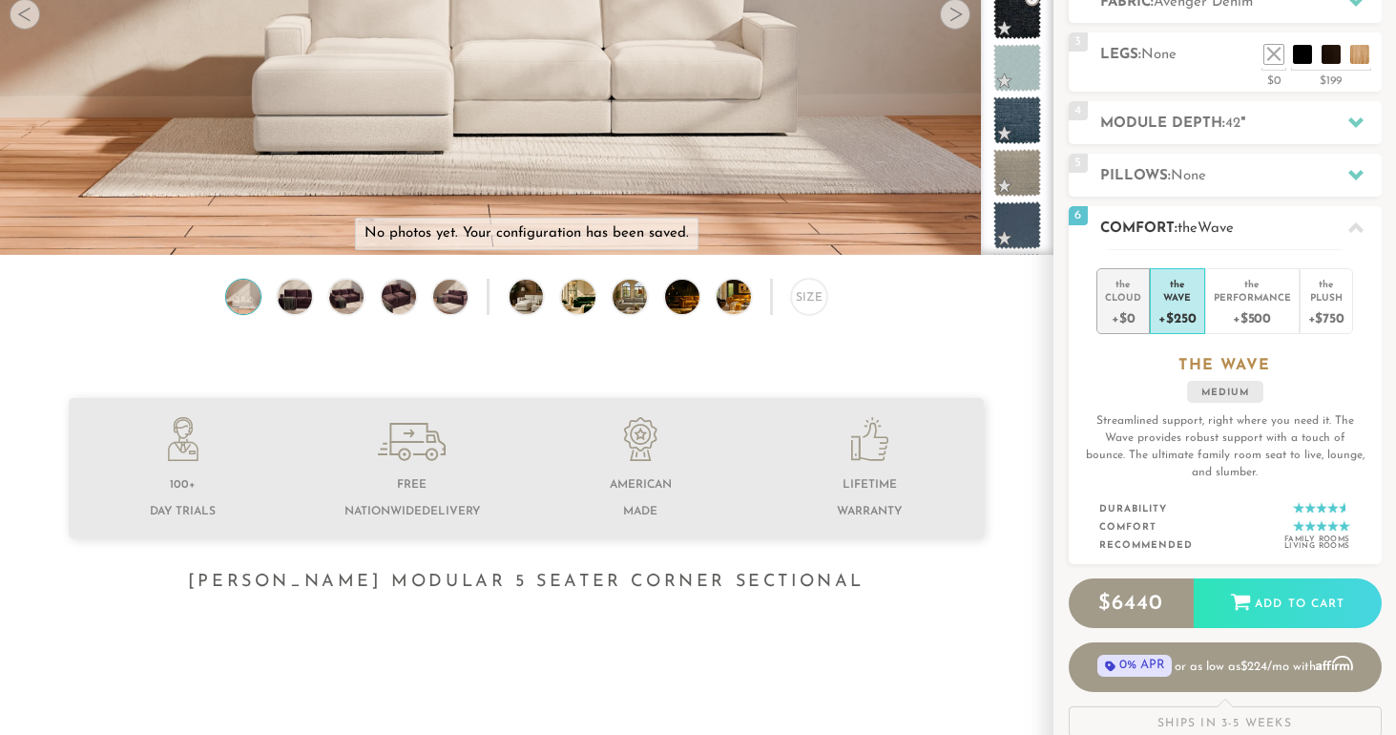
click at [1122, 293] on div "Cloud" at bounding box center [1123, 296] width 36 height 13
click at [1215, 227] on span "Cloud" at bounding box center [1216, 228] width 37 height 14
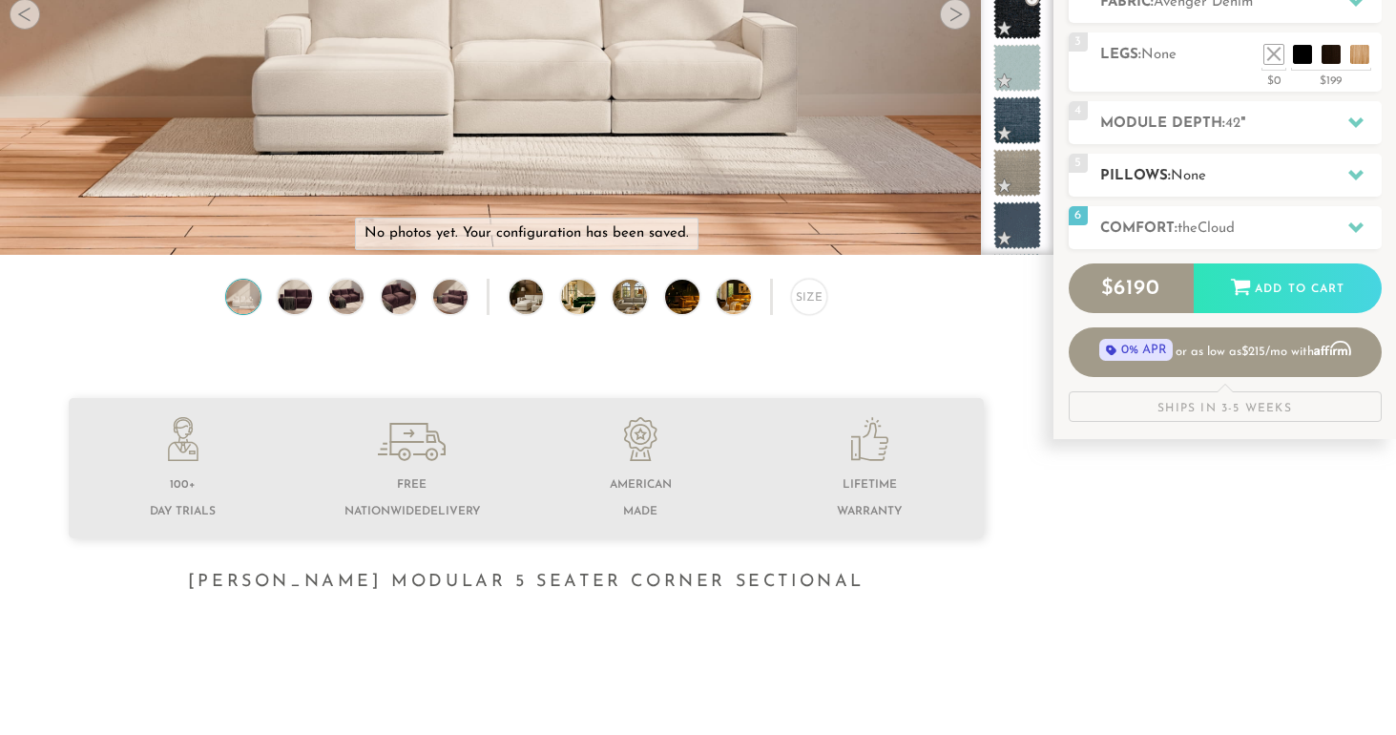
click at [1211, 180] on h2 "Pillows: None" at bounding box center [1241, 176] width 282 height 22
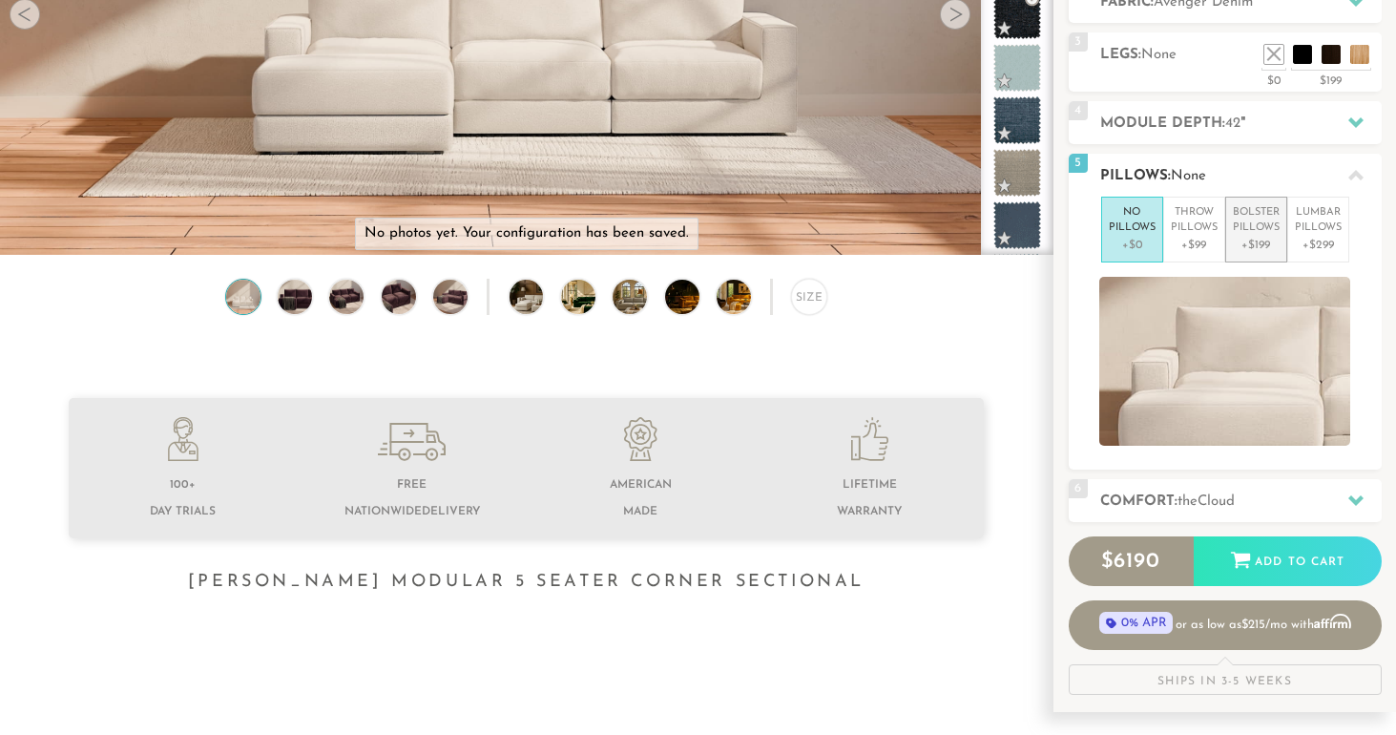
click at [1251, 227] on p "Bolster Pillows" at bounding box center [1256, 220] width 47 height 31
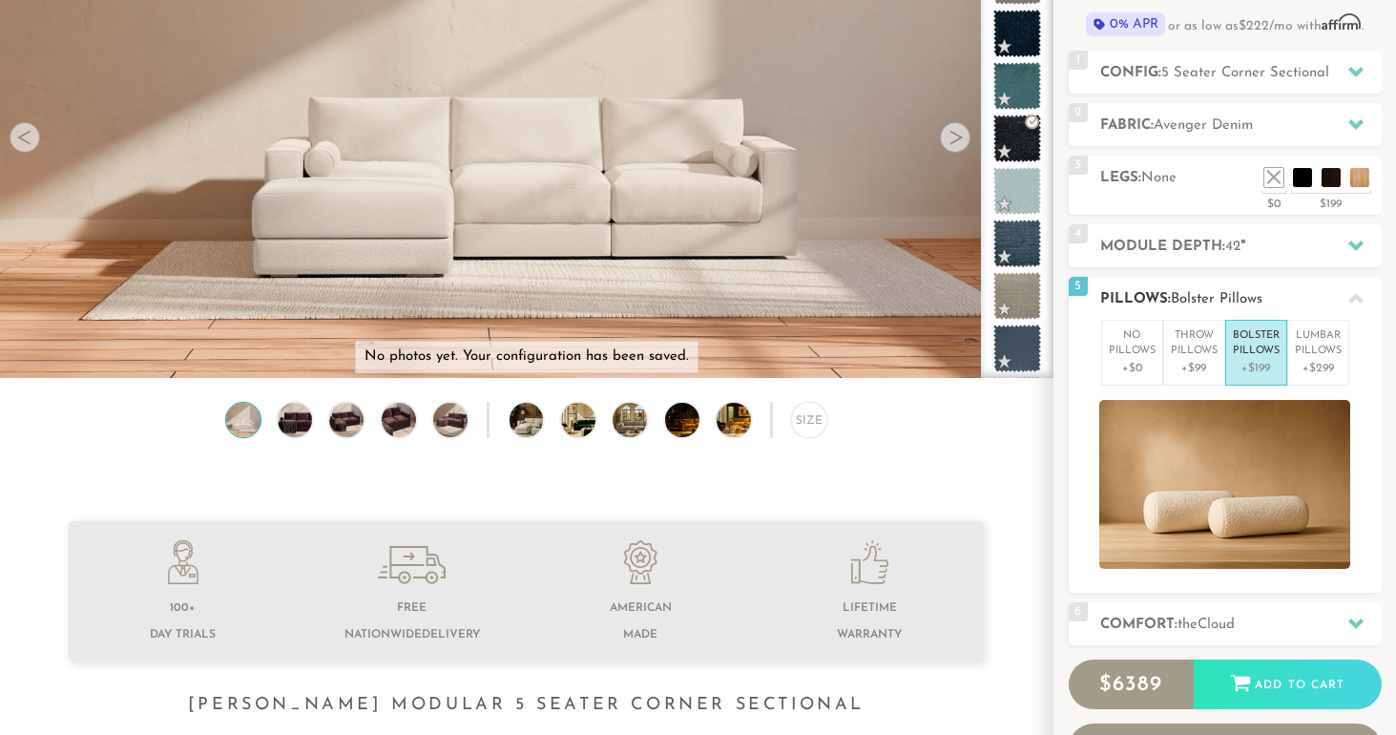
scroll to position [222, 0]
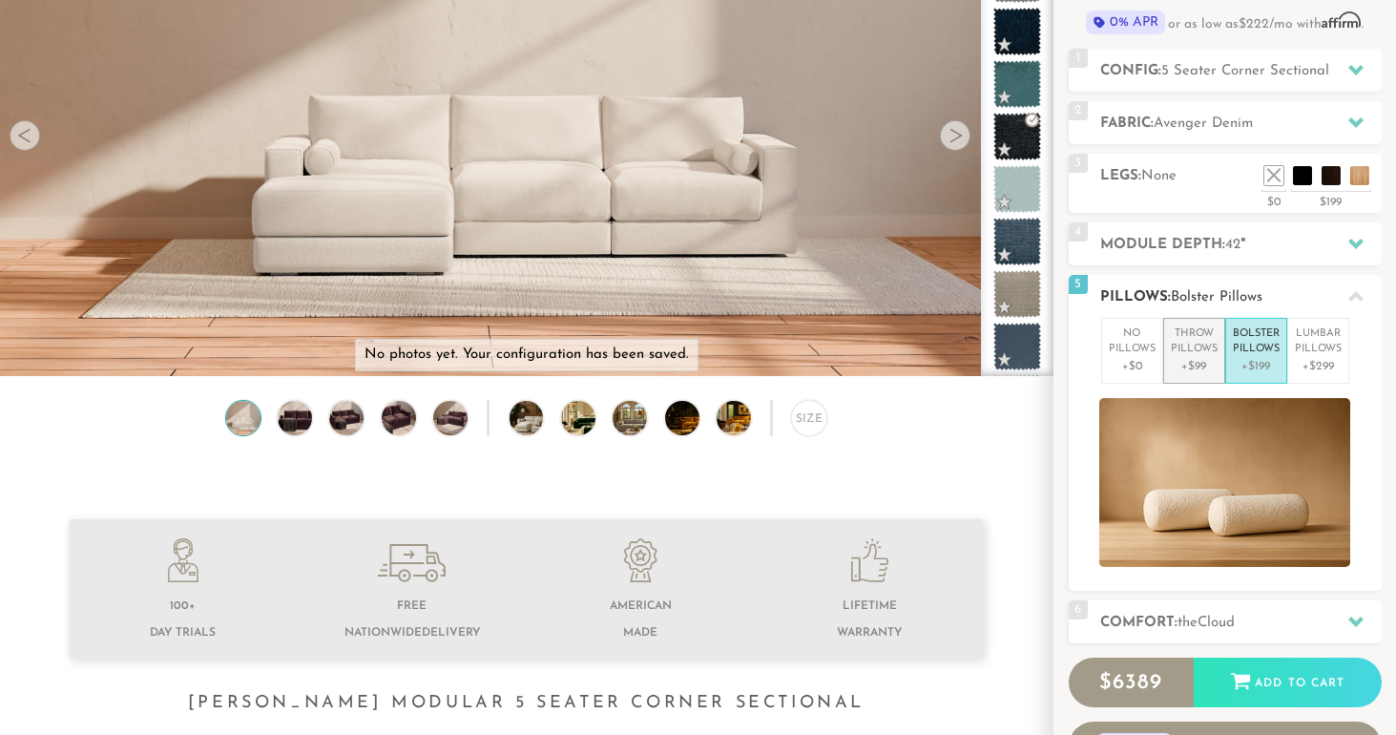
click at [1182, 350] on p "Throw Pillows" at bounding box center [1194, 341] width 47 height 31
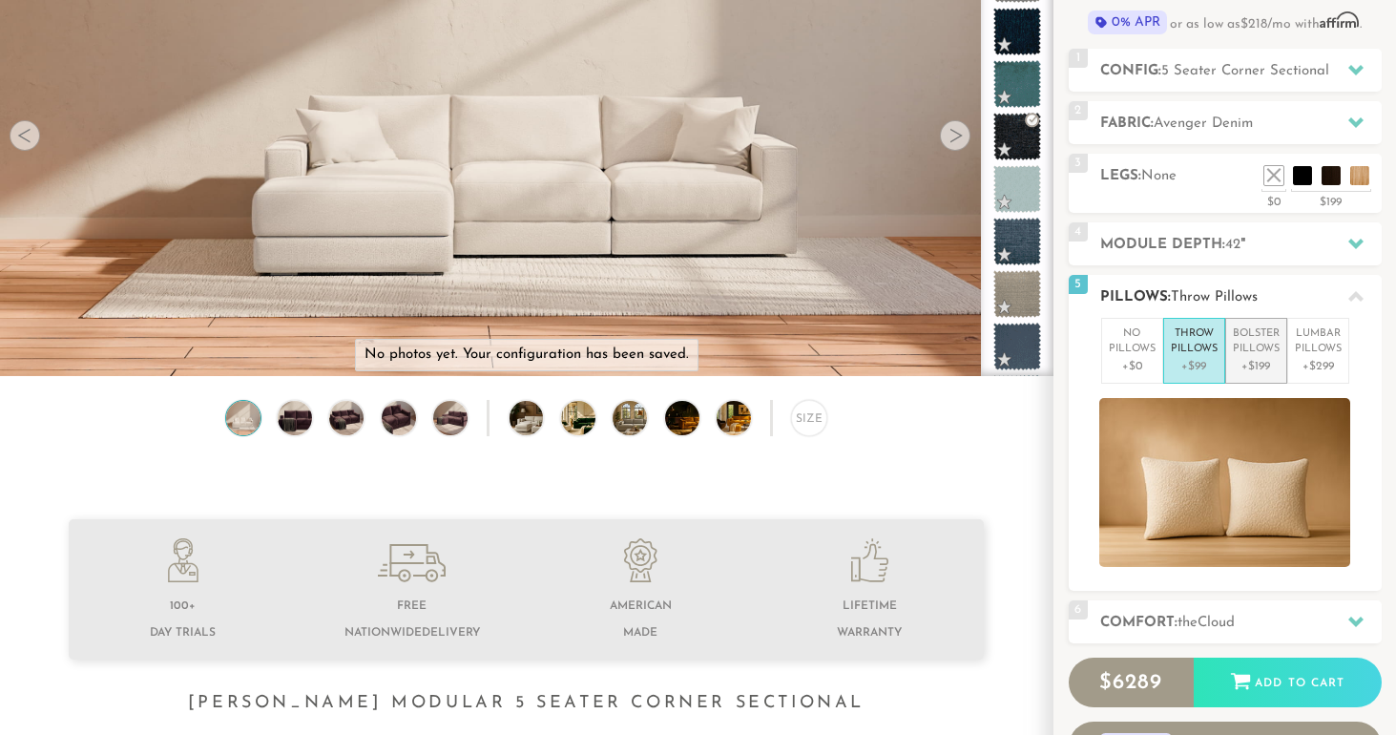
click at [1253, 353] on p "Bolster Pillows" at bounding box center [1256, 341] width 47 height 31
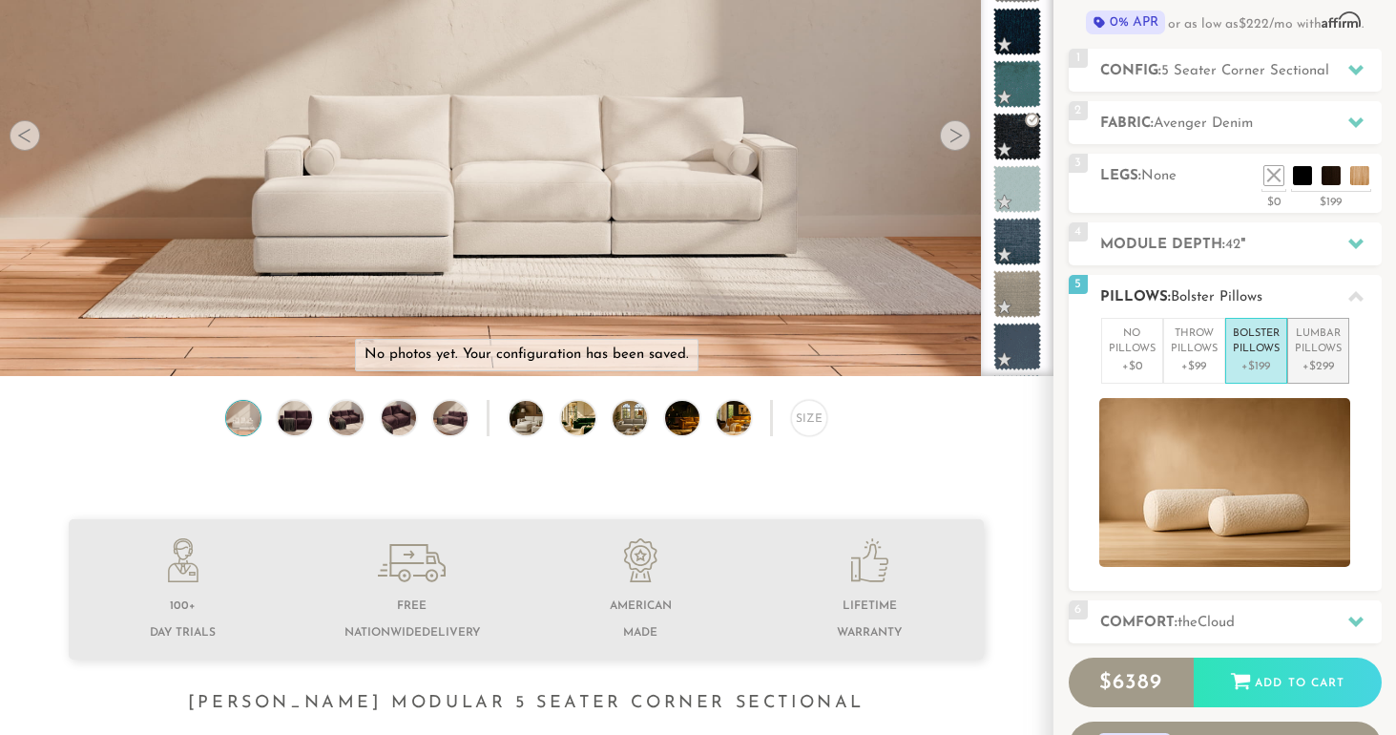
click at [1329, 342] on p "Lumbar Pillows" at bounding box center [1318, 341] width 47 height 31
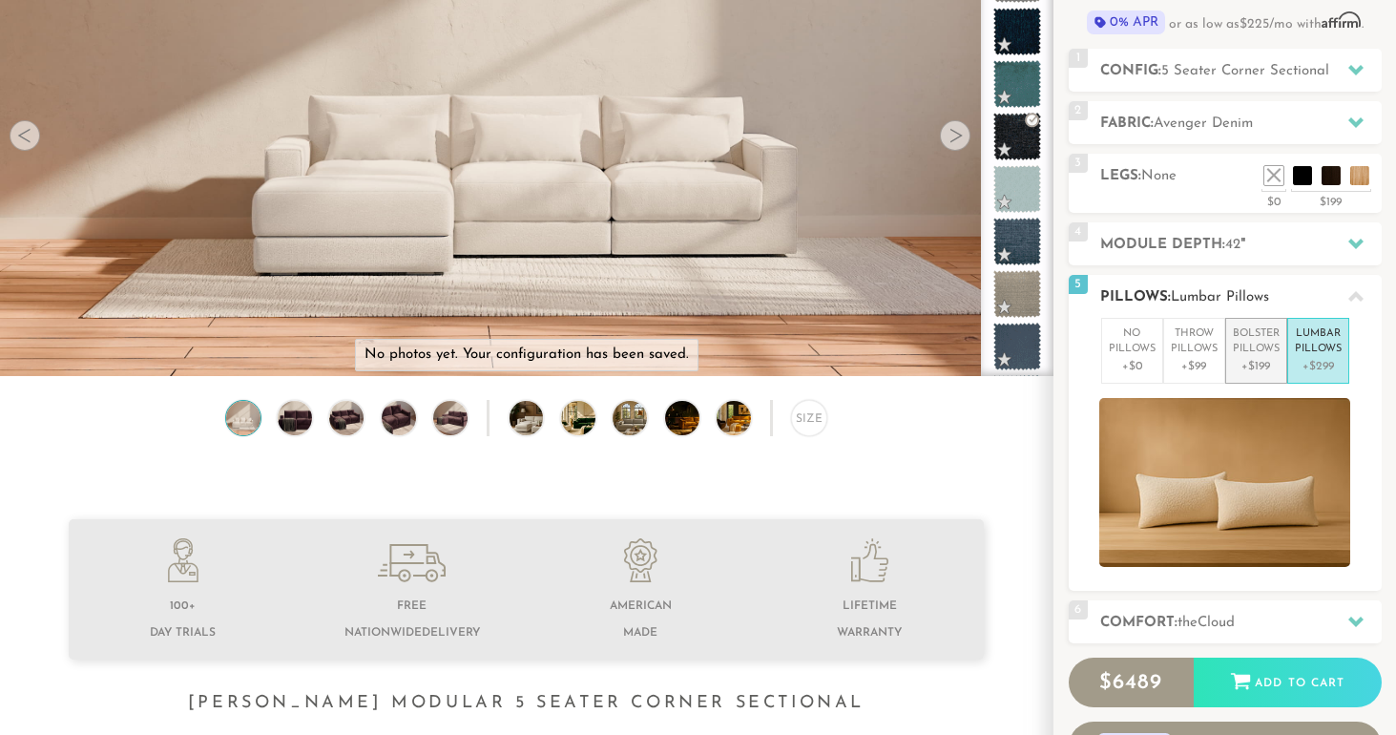
click at [1257, 358] on p "+$199" at bounding box center [1256, 366] width 47 height 17
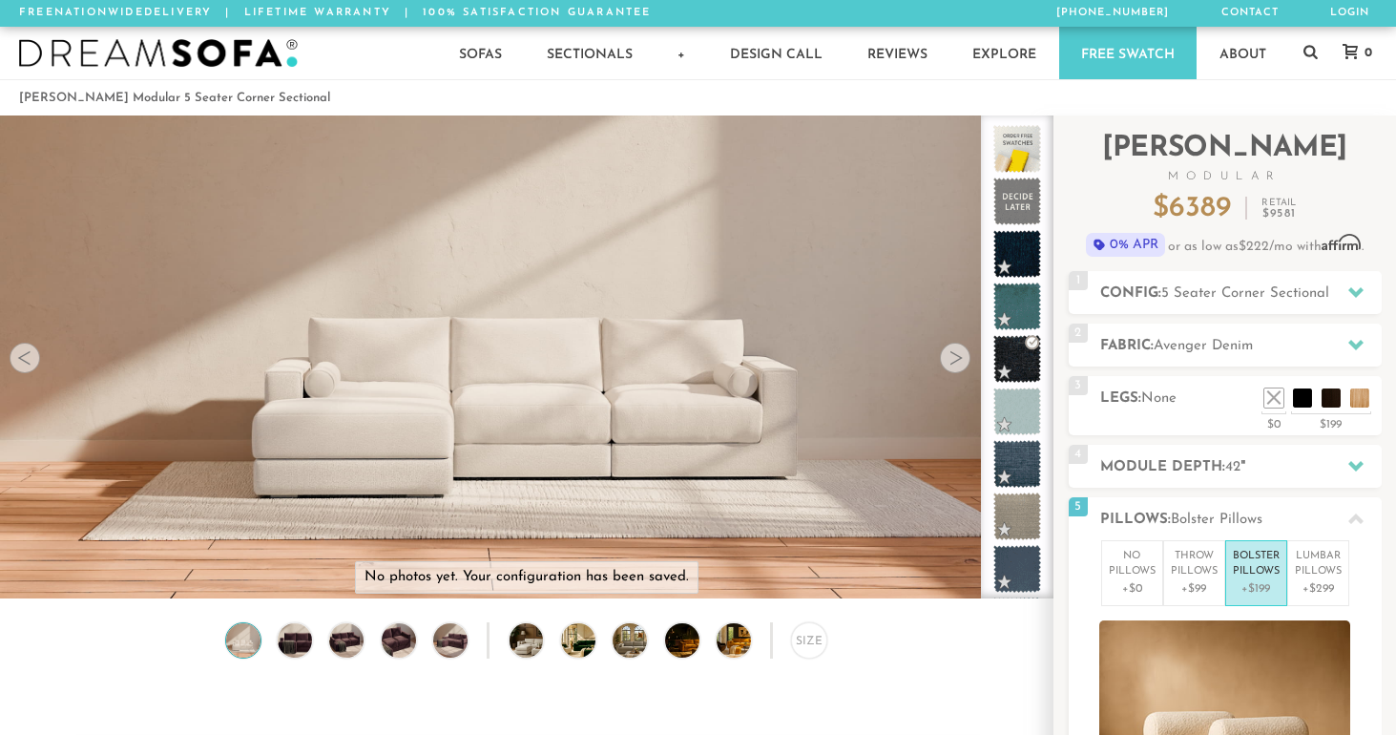
scroll to position [0, 0]
click at [31, 368] on div at bounding box center [25, 358] width 31 height 31
click at [31, 362] on div at bounding box center [25, 358] width 31 height 31
click at [157, 105] on li "[PERSON_NAME] Modular 5 Seater Corner Sectional" at bounding box center [174, 98] width 311 height 26
click at [998, 51] on link "Explore" at bounding box center [1005, 53] width 108 height 52
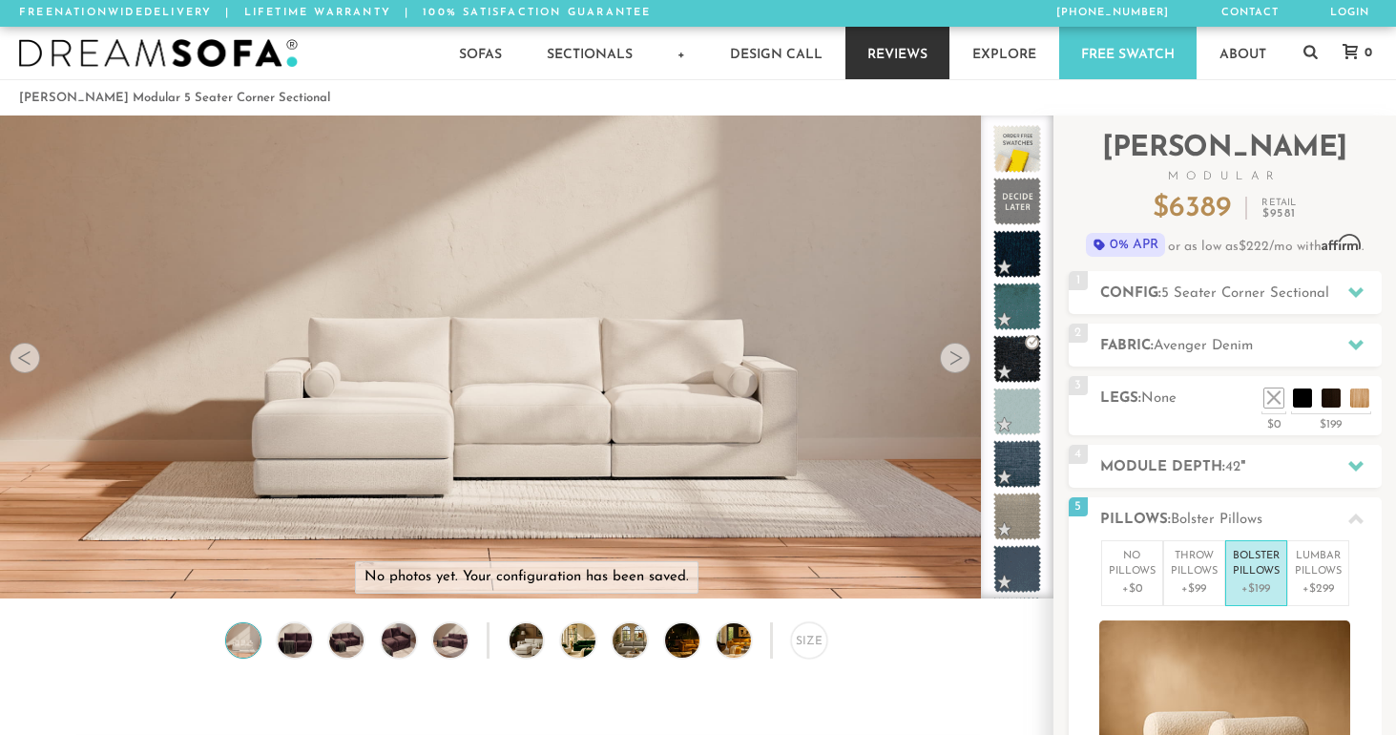
click at [908, 47] on link "Reviews" at bounding box center [898, 53] width 104 height 52
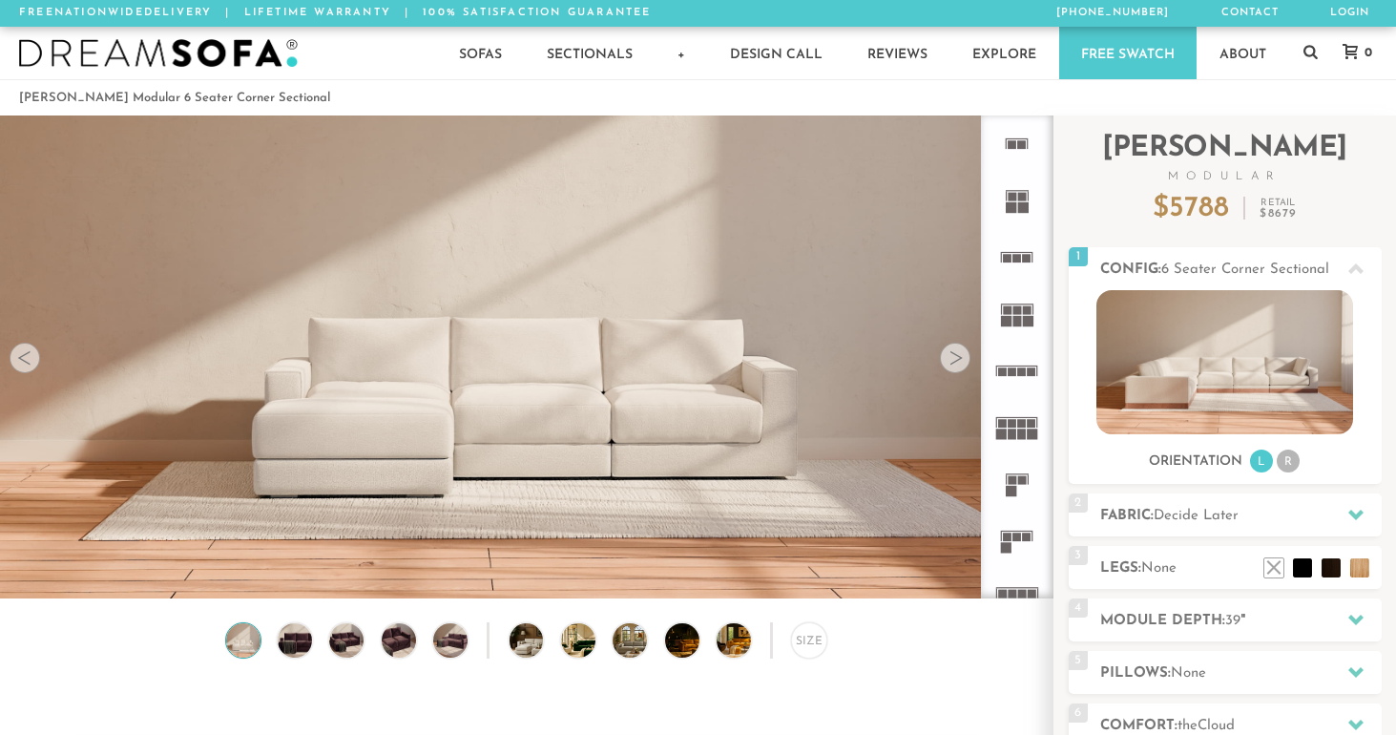
scroll to position [21050, 1396]
click at [1232, 333] on img at bounding box center [1225, 362] width 257 height 144
click at [1295, 455] on li "R" at bounding box center [1288, 461] width 23 height 23
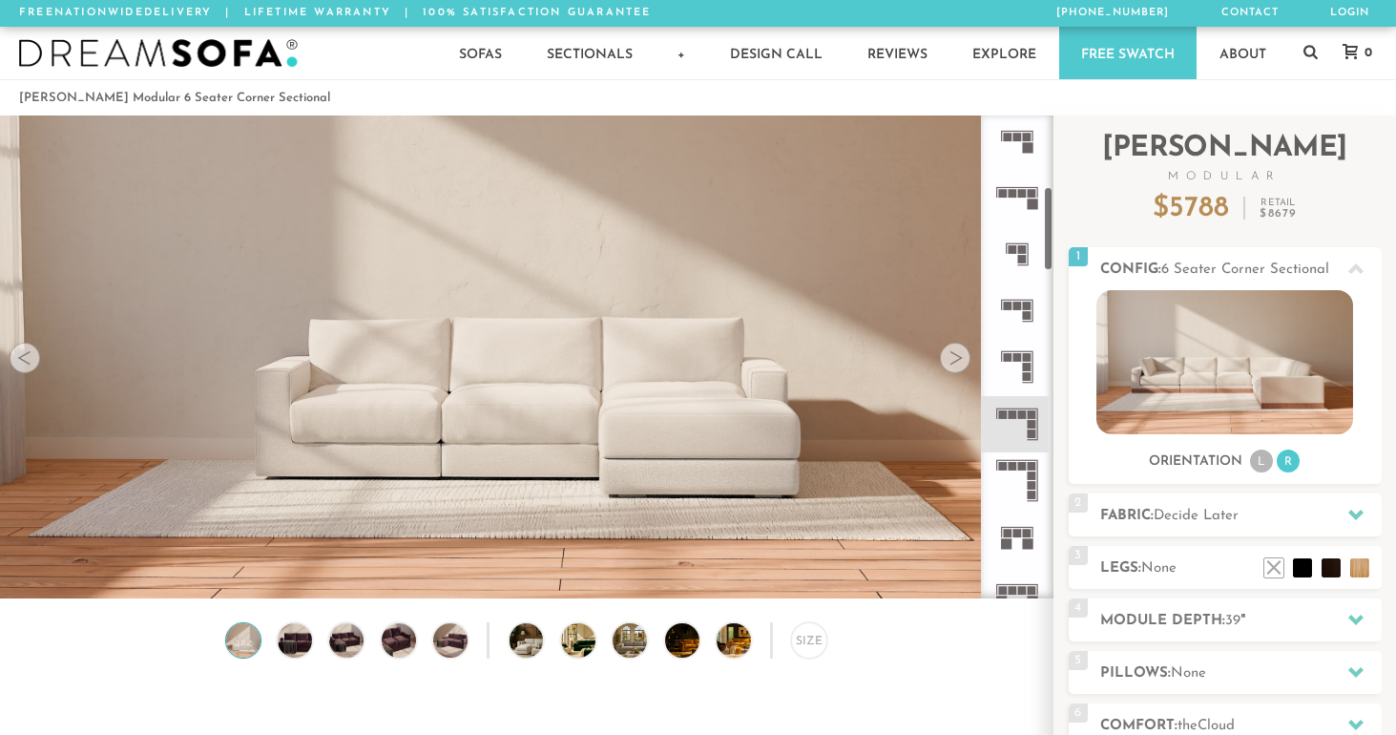
scroll to position [405, 0]
click at [1025, 416] on icon at bounding box center [1017, 419] width 56 height 56
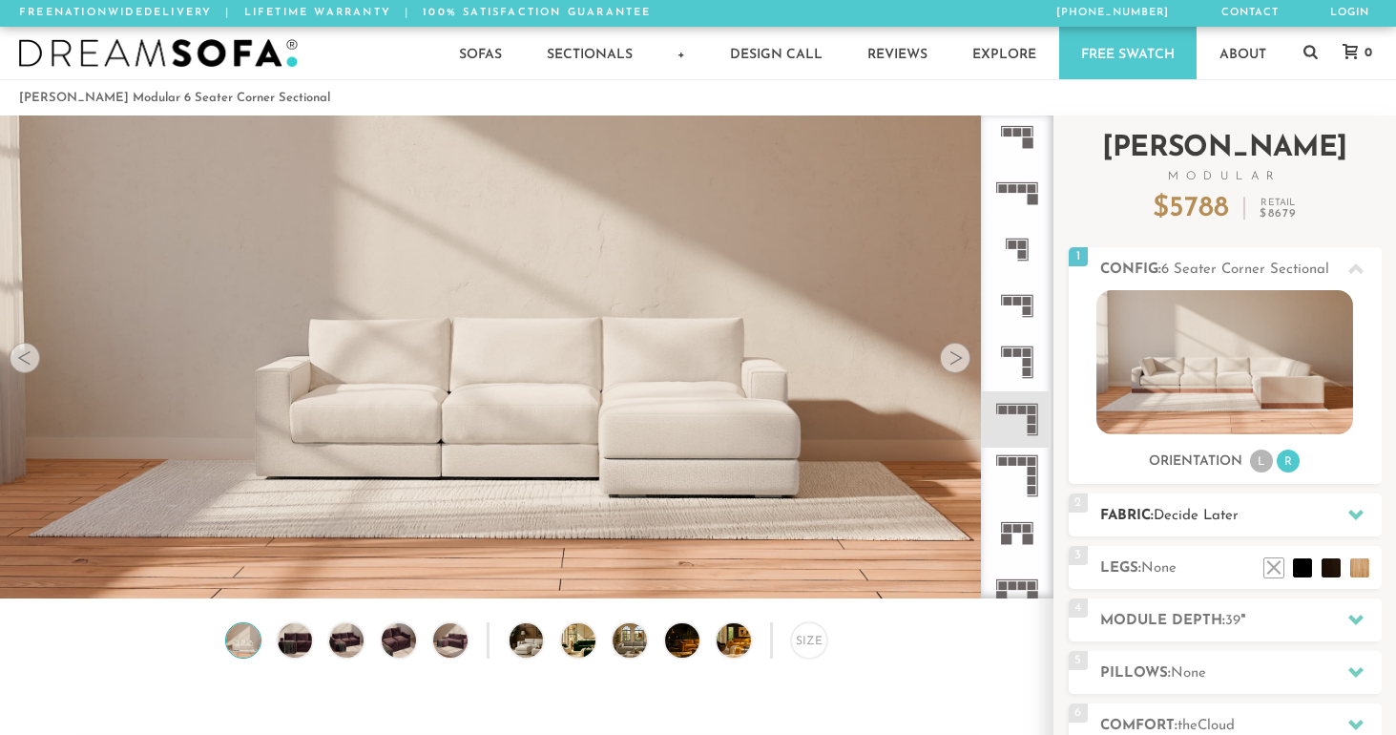
scroll to position [0, 0]
